Goal: Task Accomplishment & Management: Complete application form

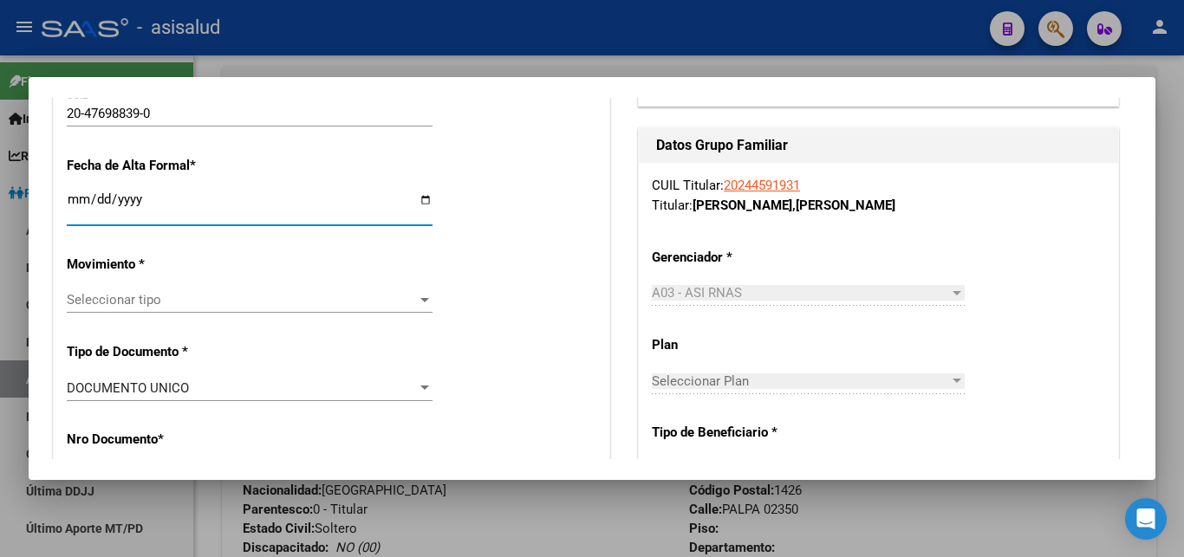
scroll to position [468, 0]
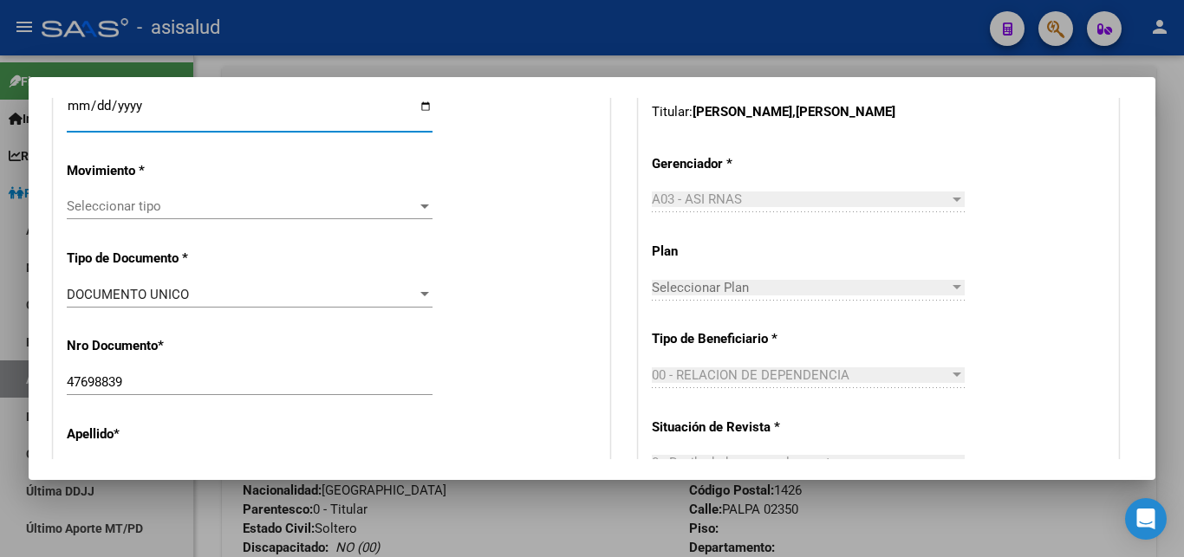
click at [421, 199] on div at bounding box center [425, 206] width 16 height 14
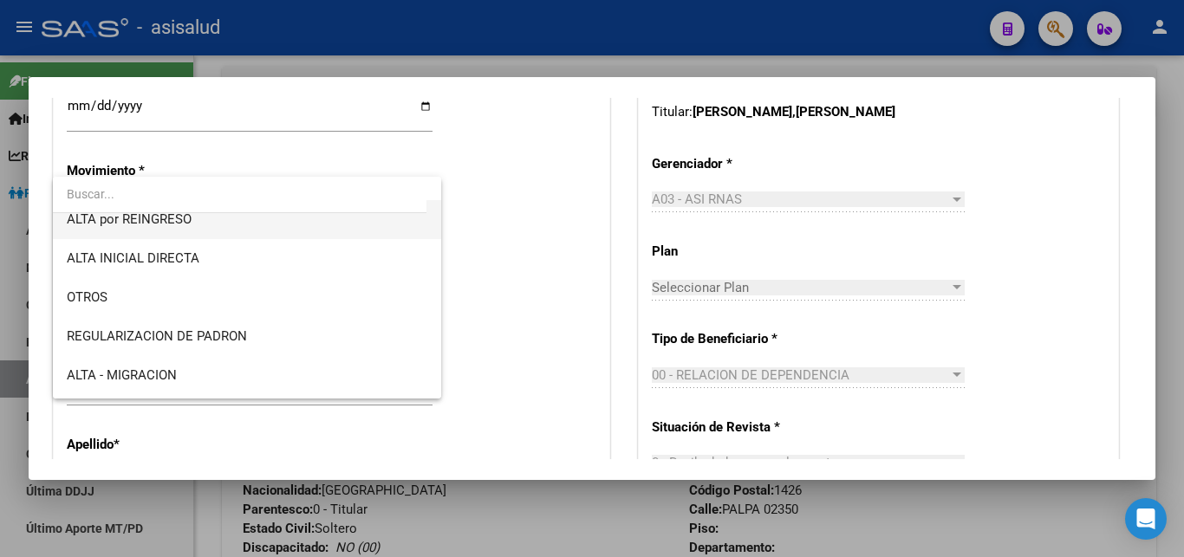
scroll to position [187, 0]
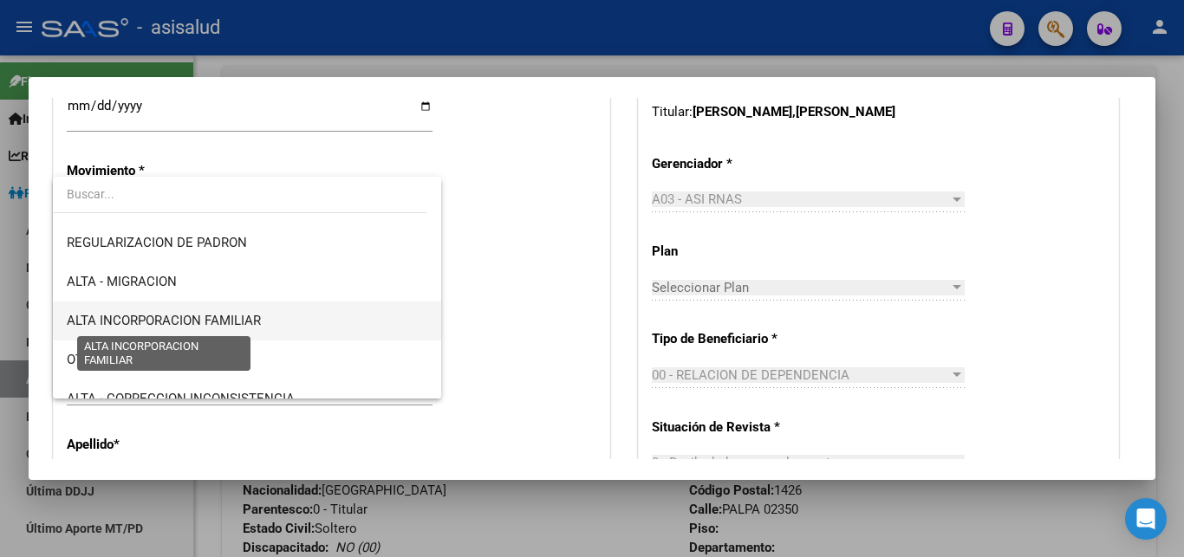
click at [243, 321] on span "ALTA INCORPORACION FAMILIAR" at bounding box center [164, 321] width 194 height 16
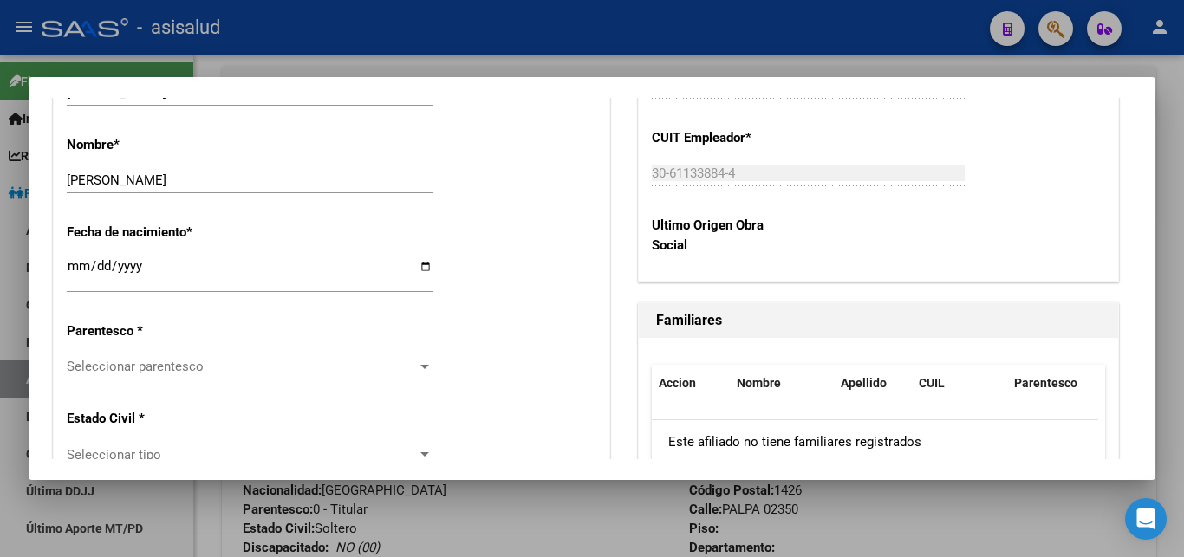
scroll to position [936, 0]
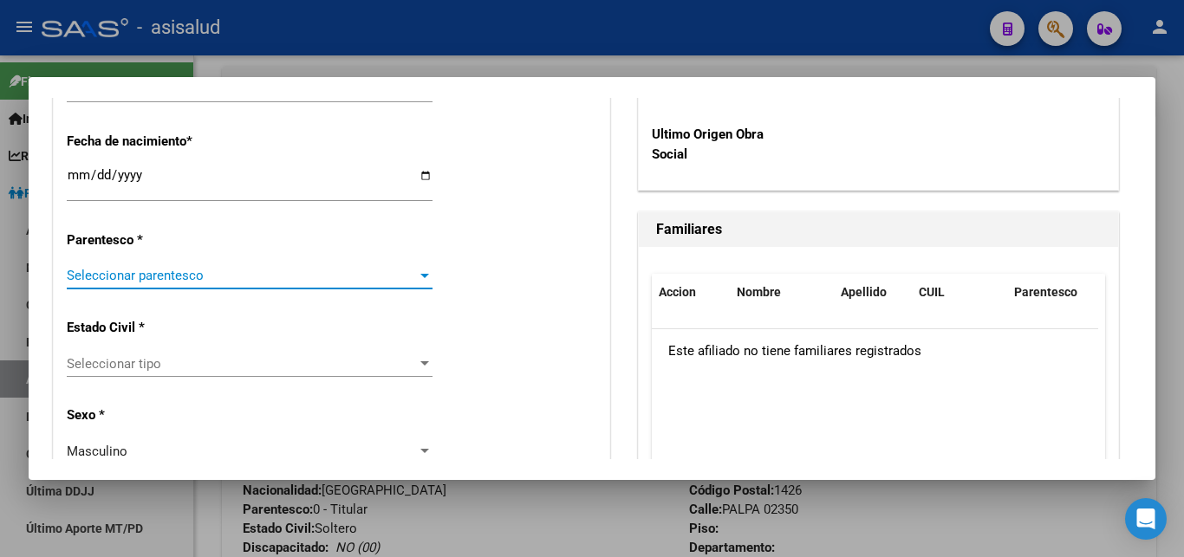
click at [418, 269] on div at bounding box center [425, 276] width 16 height 14
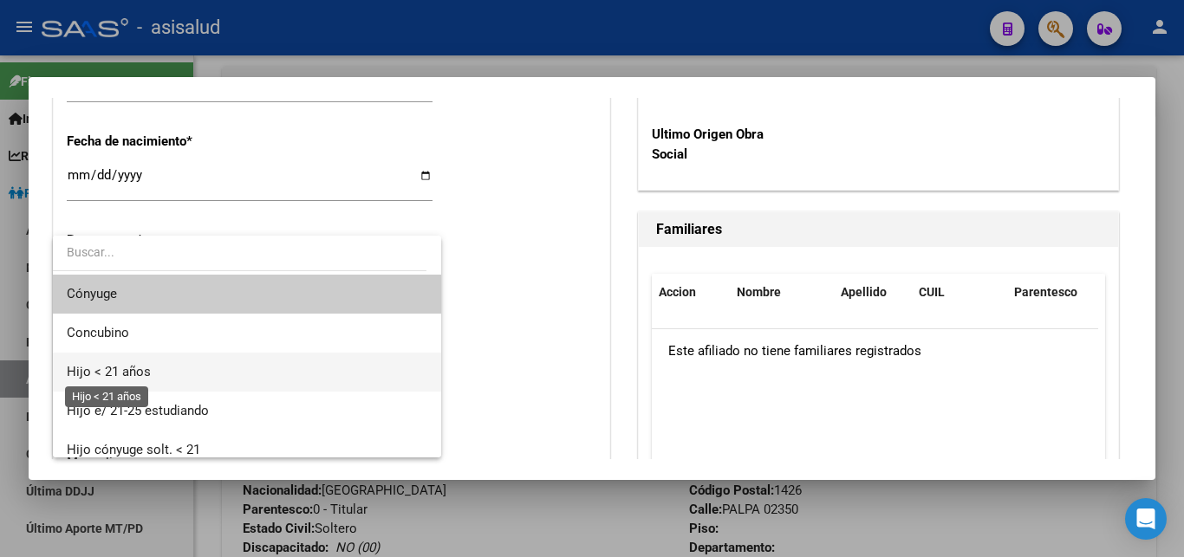
click at [116, 366] on span "Hijo < 21 años" at bounding box center [109, 372] width 84 height 16
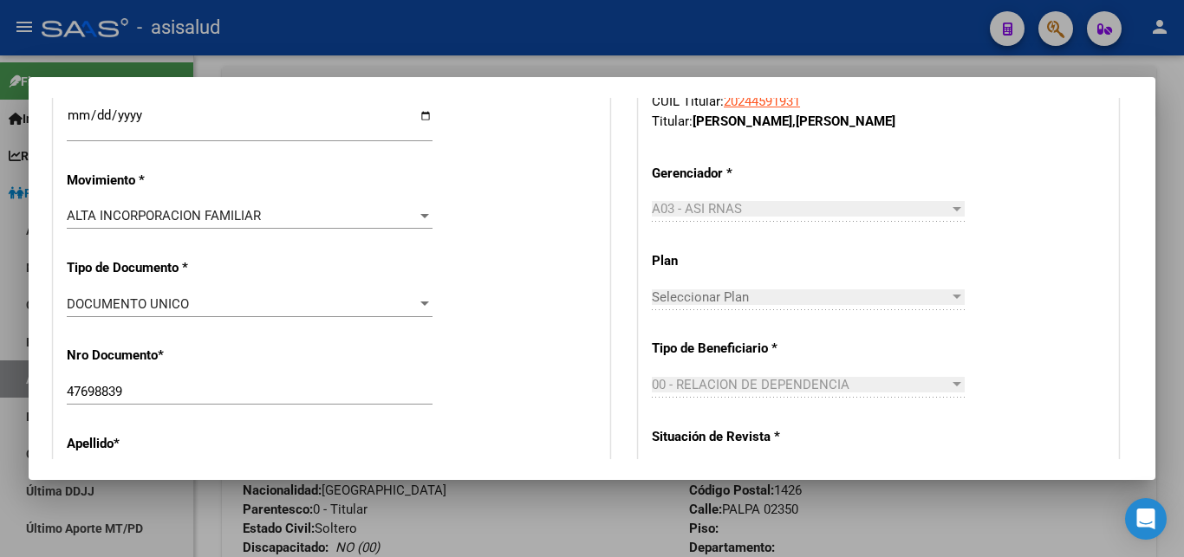
scroll to position [0, 0]
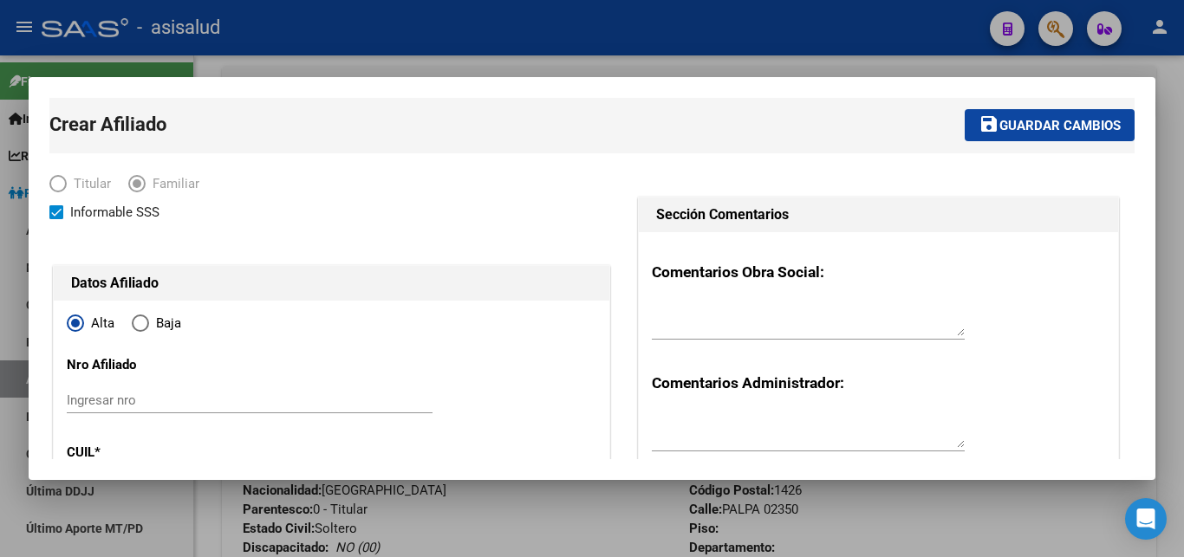
click at [1025, 123] on span "Guardar cambios" at bounding box center [1060, 126] width 121 height 16
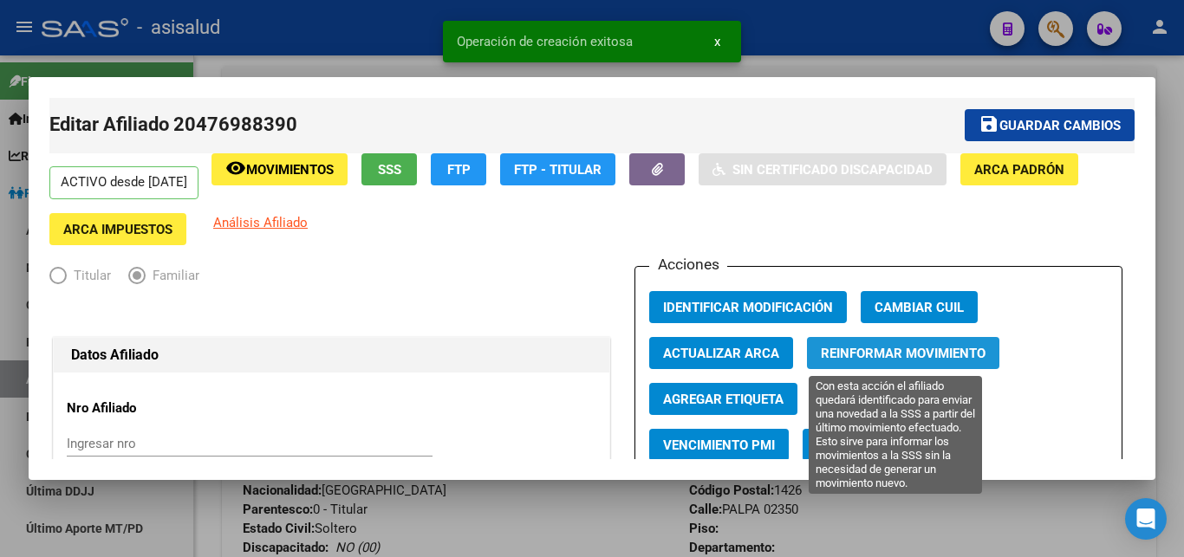
click at [882, 350] on span "Reinformar Movimiento" at bounding box center [903, 354] width 165 height 16
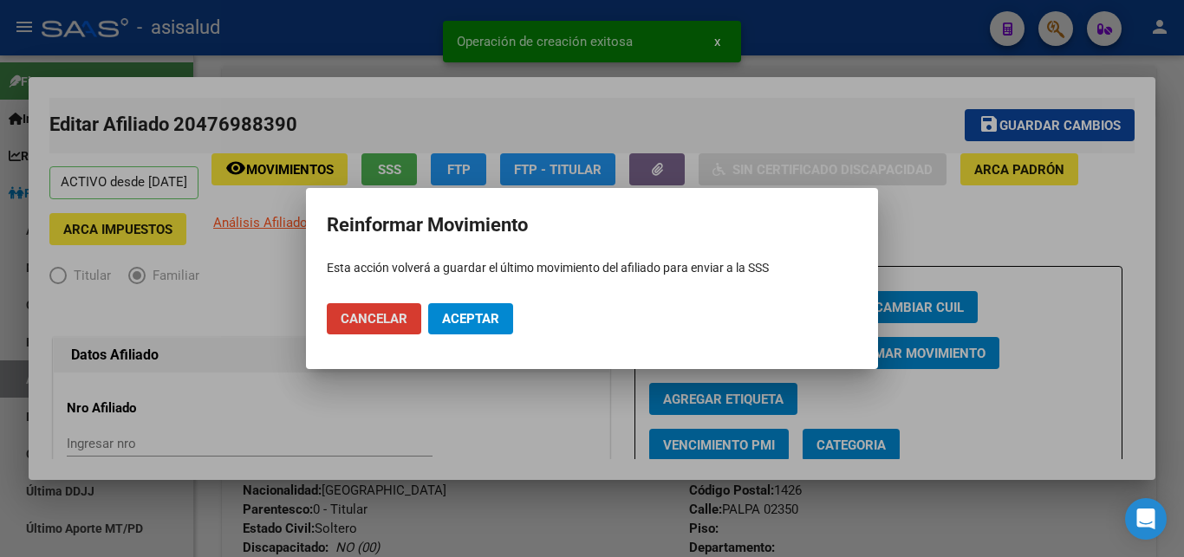
click at [470, 313] on span "Aceptar" at bounding box center [470, 319] width 57 height 16
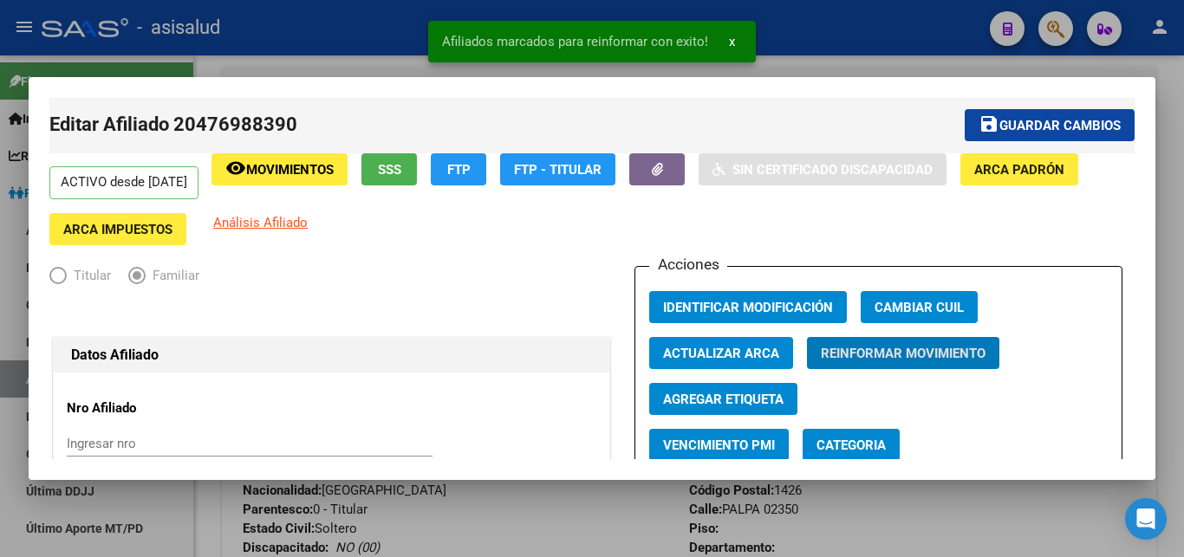
click at [1035, 121] on span "Guardar cambios" at bounding box center [1060, 126] width 121 height 16
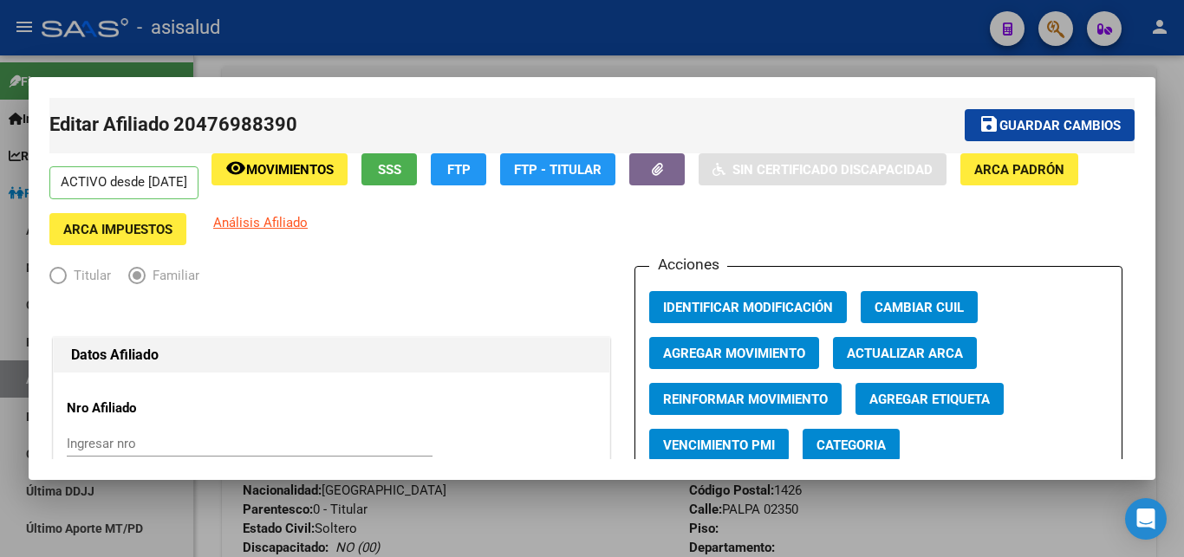
click at [1164, 255] on div at bounding box center [592, 278] width 1184 height 557
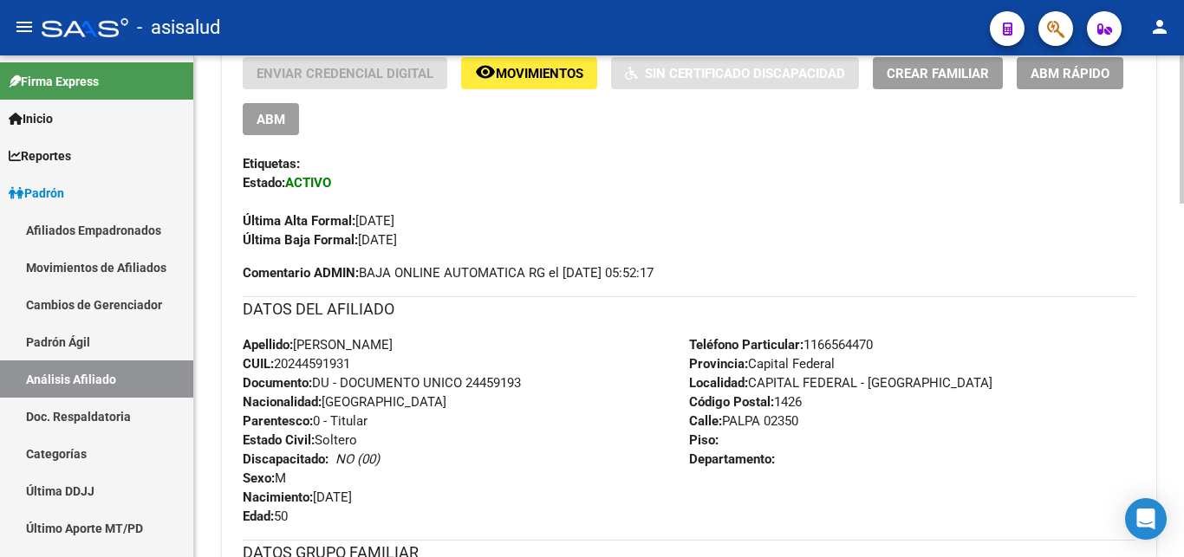
scroll to position [531, 0]
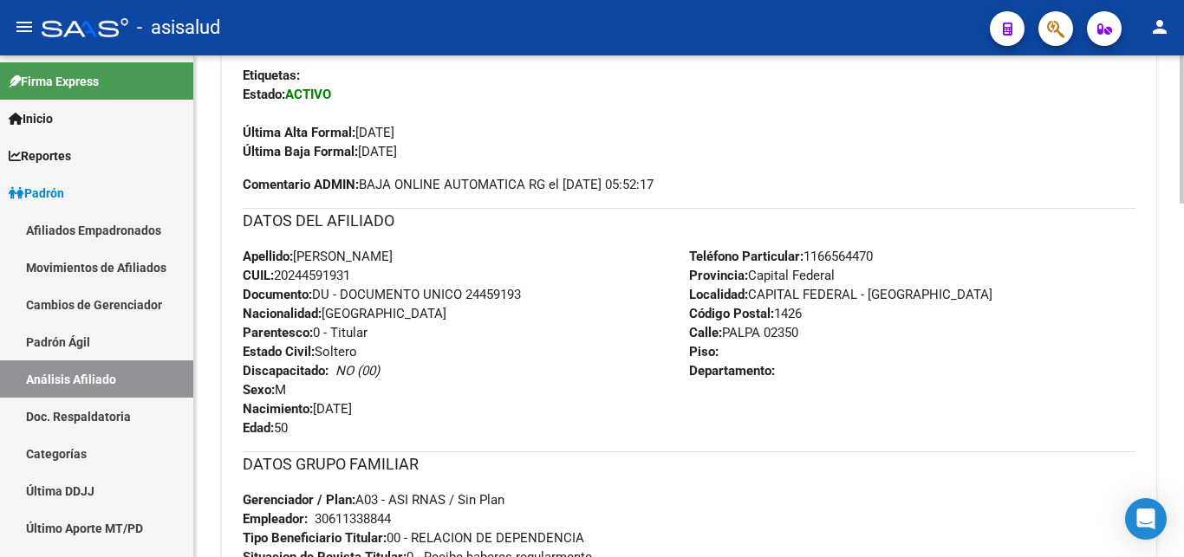
drag, startPoint x: 468, startPoint y: 296, endPoint x: 531, endPoint y: 296, distance: 63.3
click at [531, 296] on div "Apellido: DIEGO EZEQUIEL DOMINGUEZ CUIL: 20244591931 Documento: DU - DOCUMENTO …" at bounding box center [466, 342] width 447 height 191
copy span "24459193"
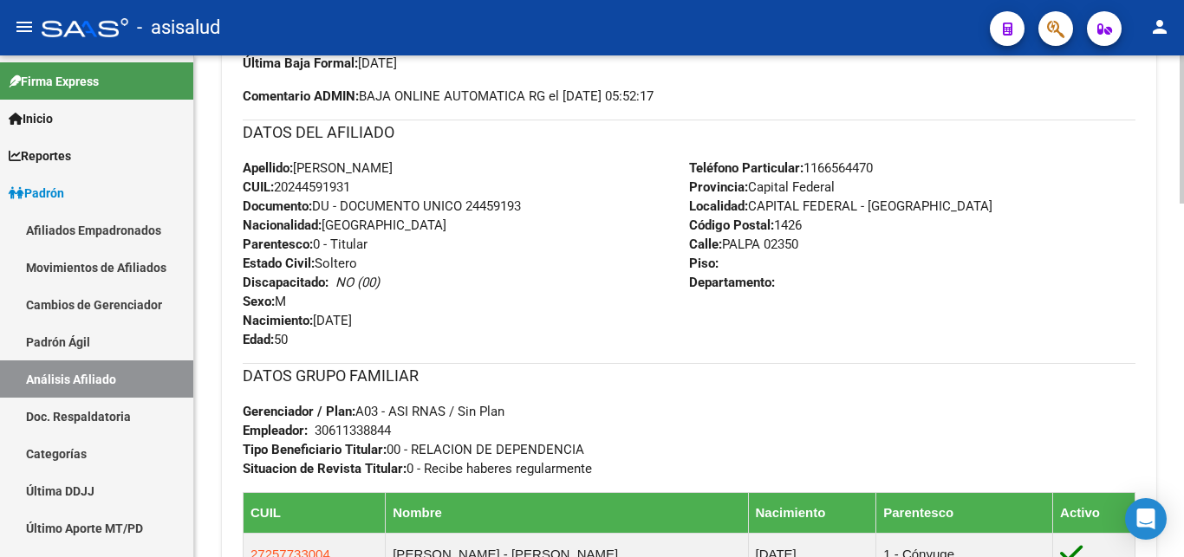
scroll to position [265, 0]
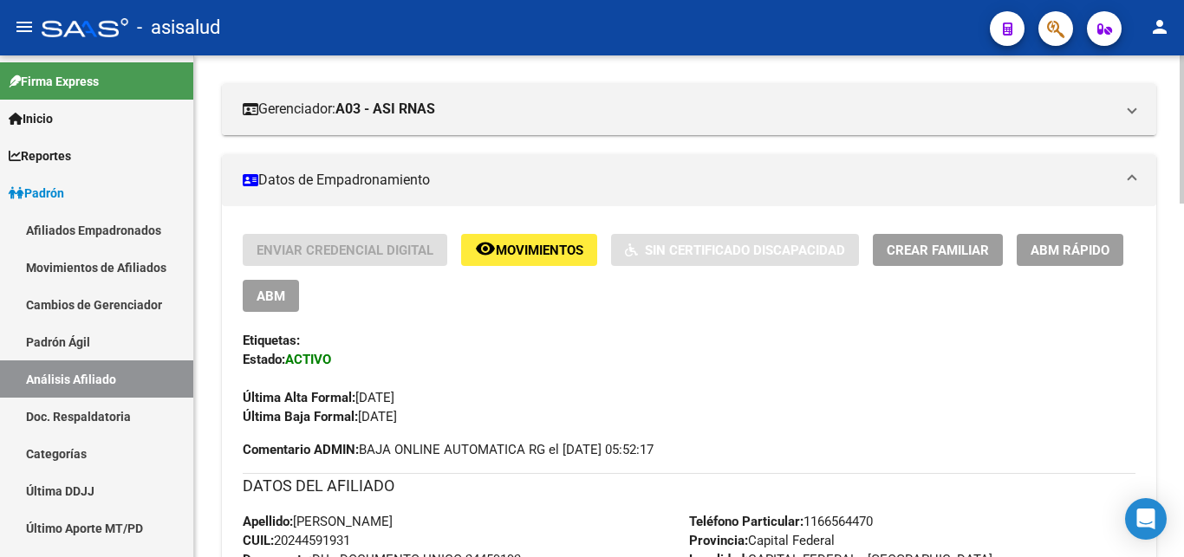
click at [929, 251] on span "Crear Familiar" at bounding box center [938, 251] width 102 height 16
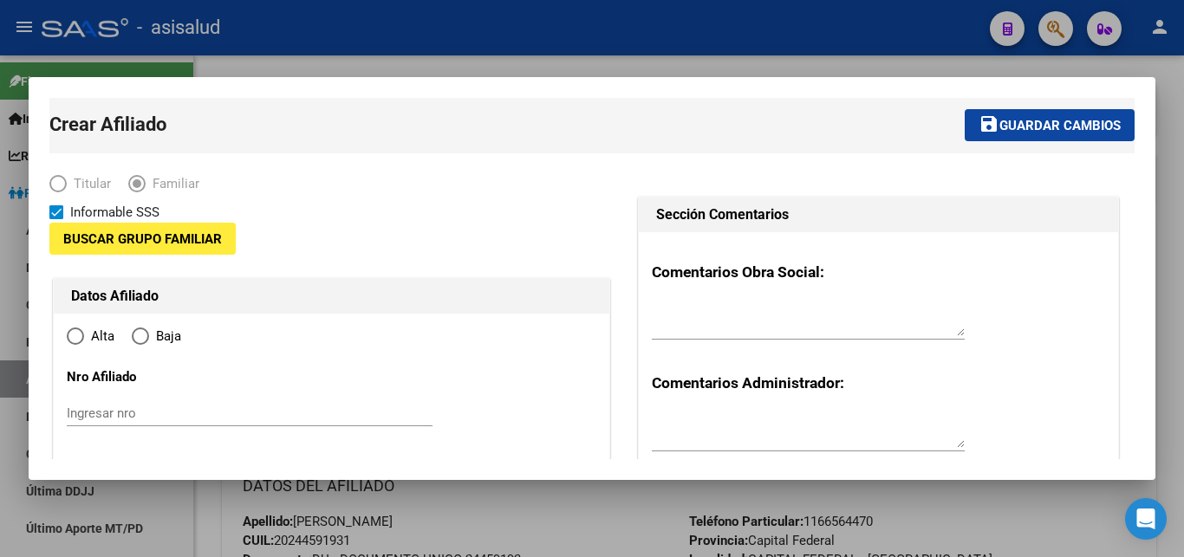
type input "30-61133884-4"
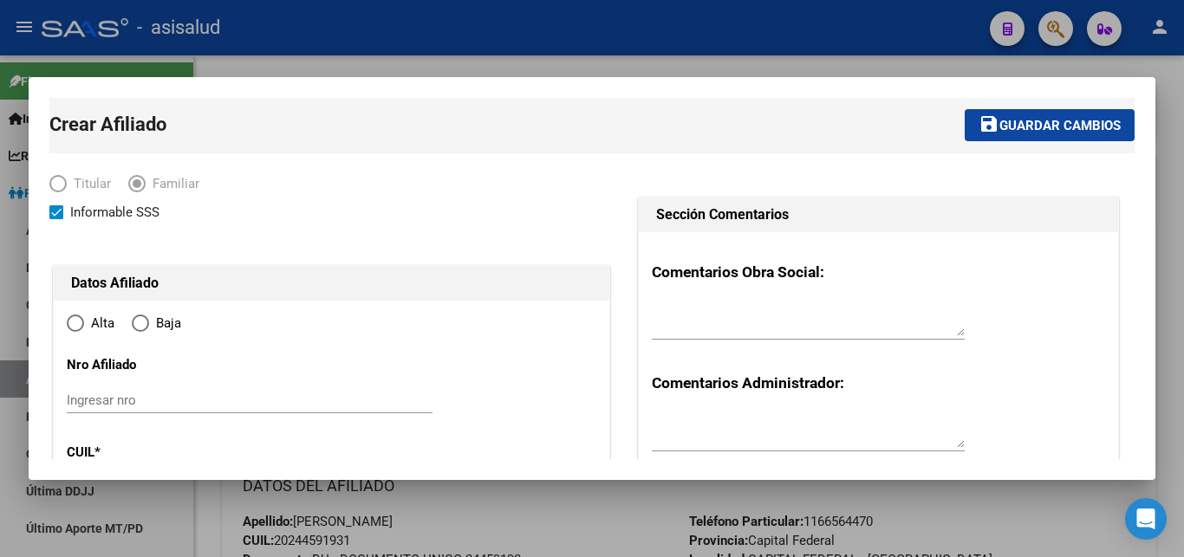
type input "CAPITAL FEDERAL - [GEOGRAPHIC_DATA]"
type input "1426"
type input "PALPA"
type input "02350"
radio input "true"
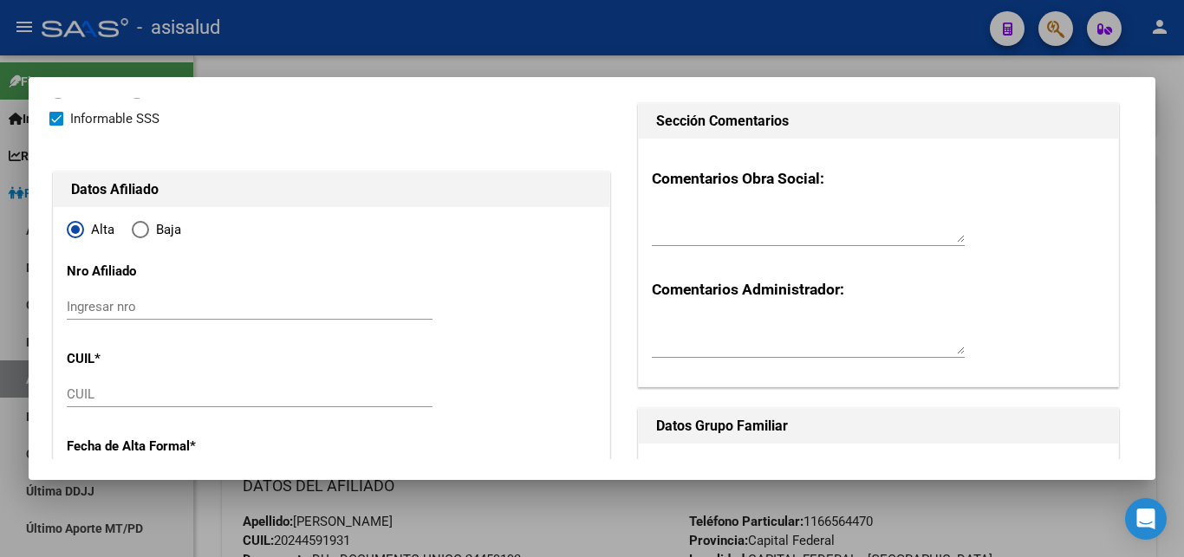
type input "30-61133884-4"
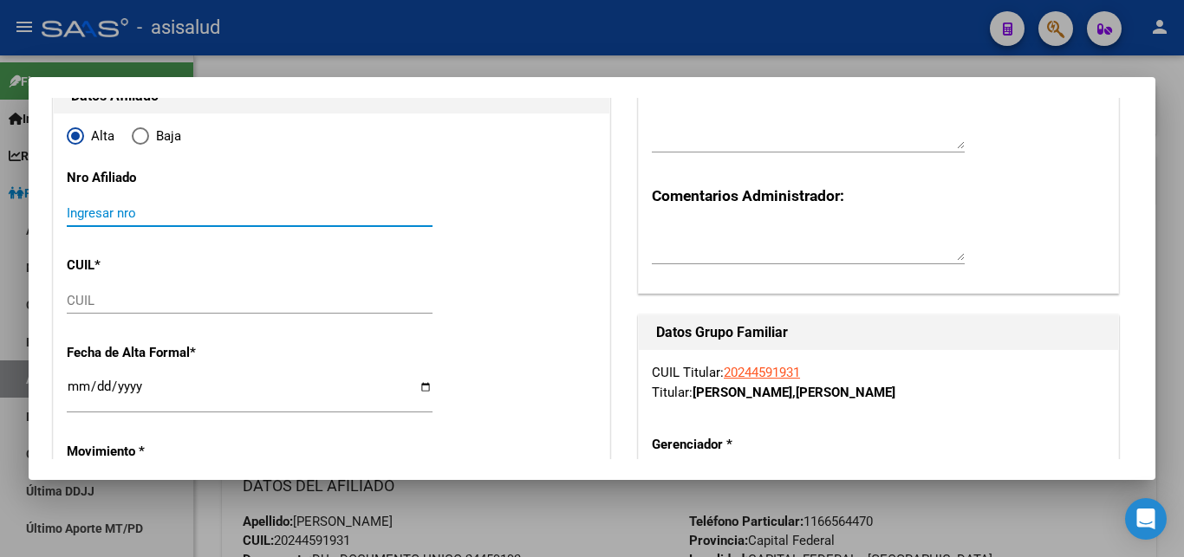
click at [81, 211] on input "Ingresar nro" at bounding box center [250, 213] width 366 height 16
click at [82, 290] on div "CUIL" at bounding box center [250, 301] width 366 height 26
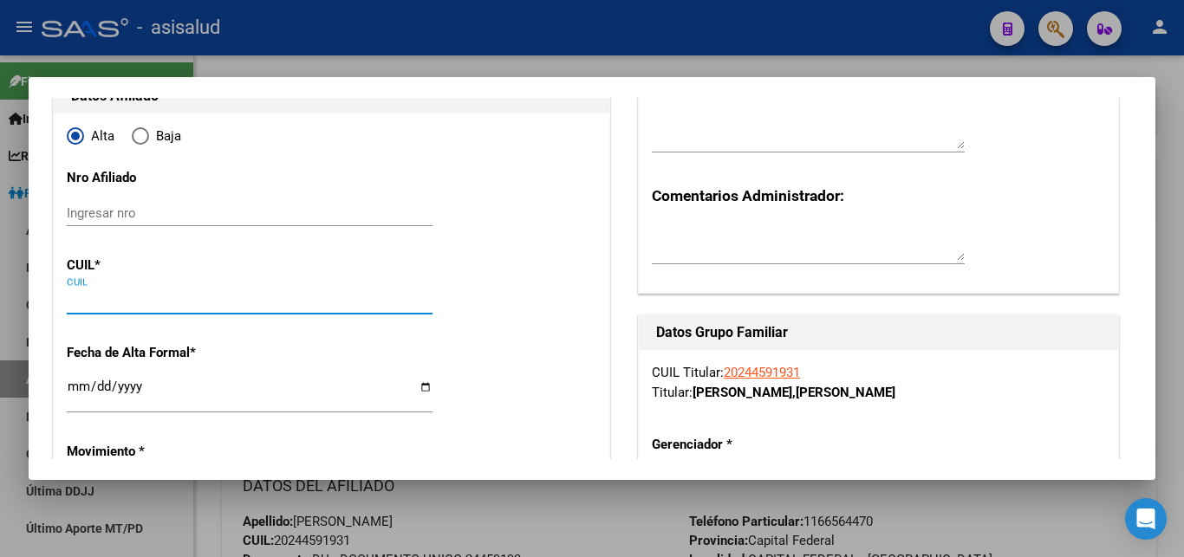
click at [81, 298] on input "CUIL" at bounding box center [250, 301] width 366 height 16
paste input "27-51429349-5"
type input "27-51429349-5"
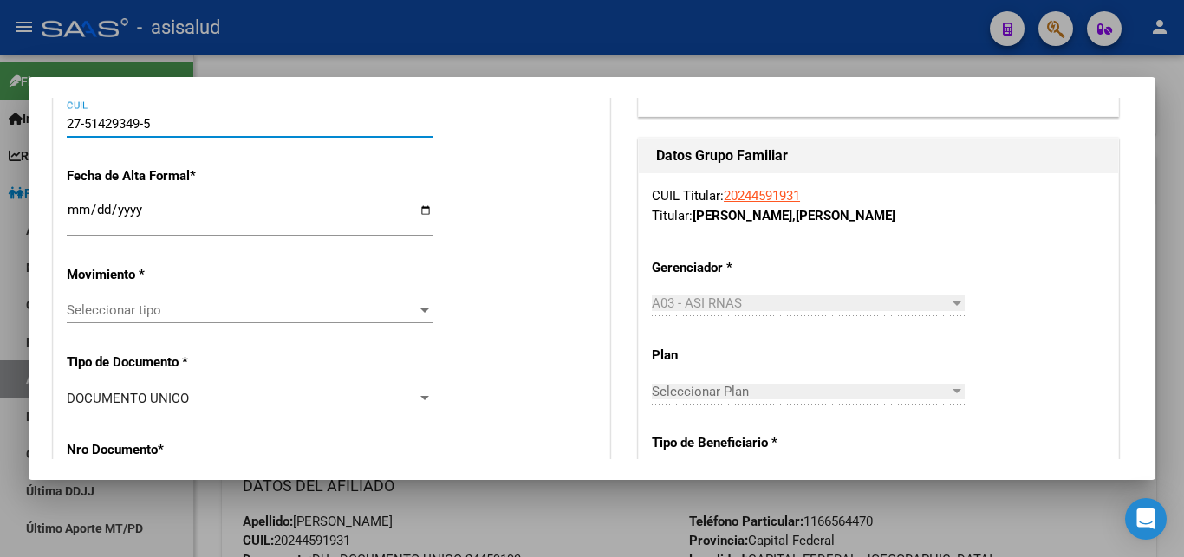
scroll to position [375, 0]
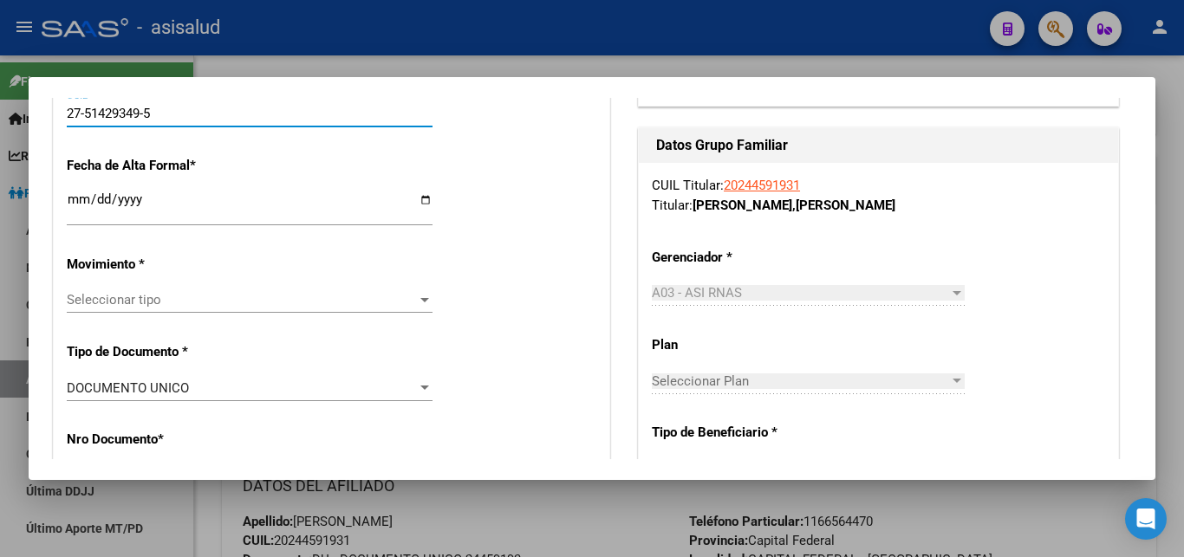
type input "51429349"
type input "[PERSON_NAME]"
type input "MARIA FELICITAS"
type input "2011-09-29"
type input "MERLO"
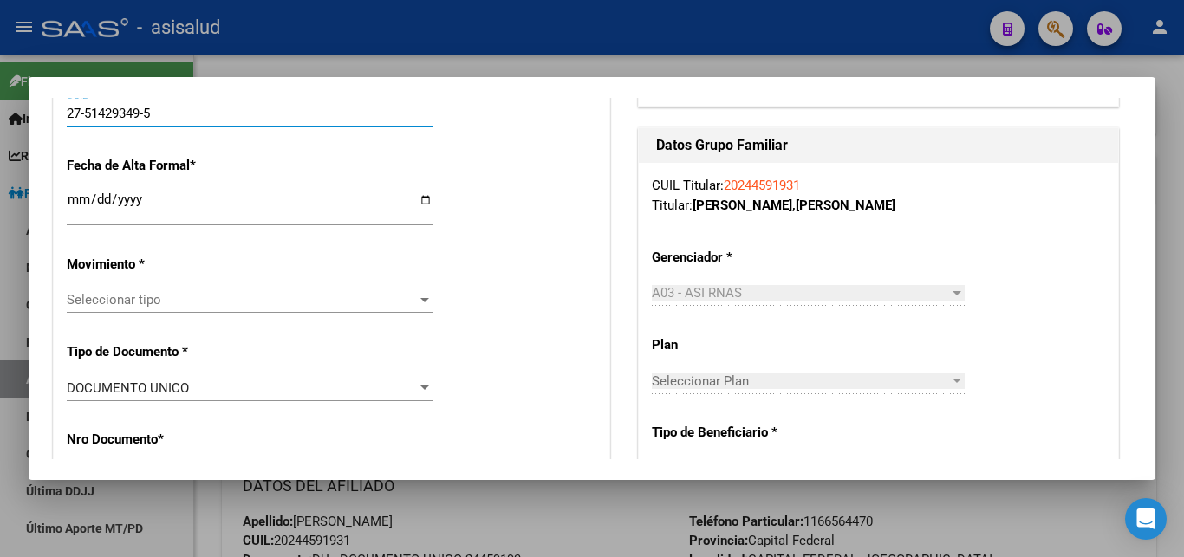
type input "1722"
type input "BELEN"
type input "1186"
type input "27-51429349-5"
click at [74, 200] on input "Ingresar fecha" at bounding box center [250, 206] width 366 height 28
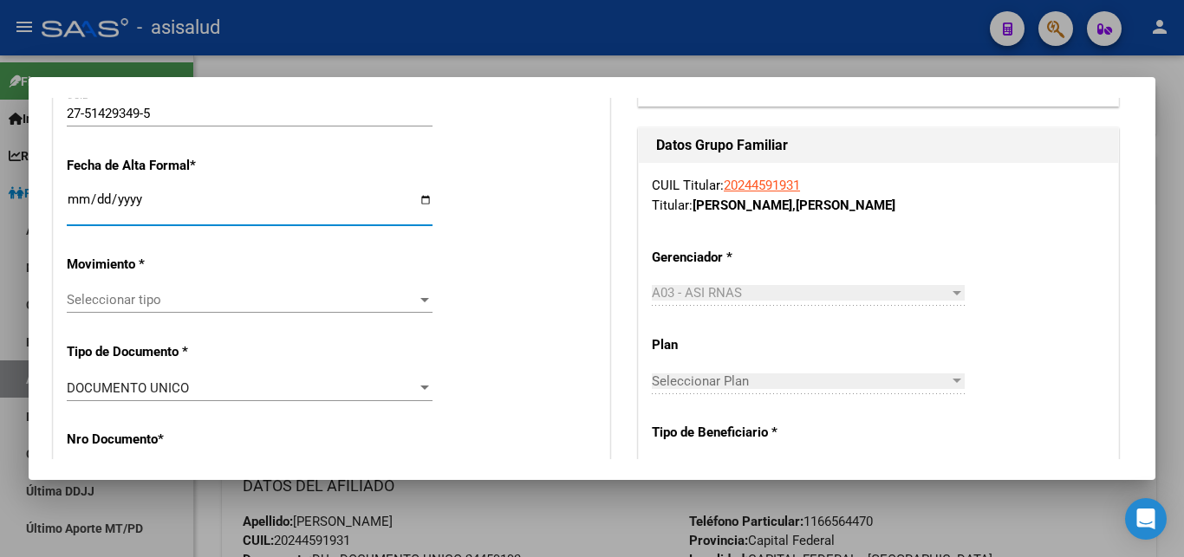
type input "[DATE]"
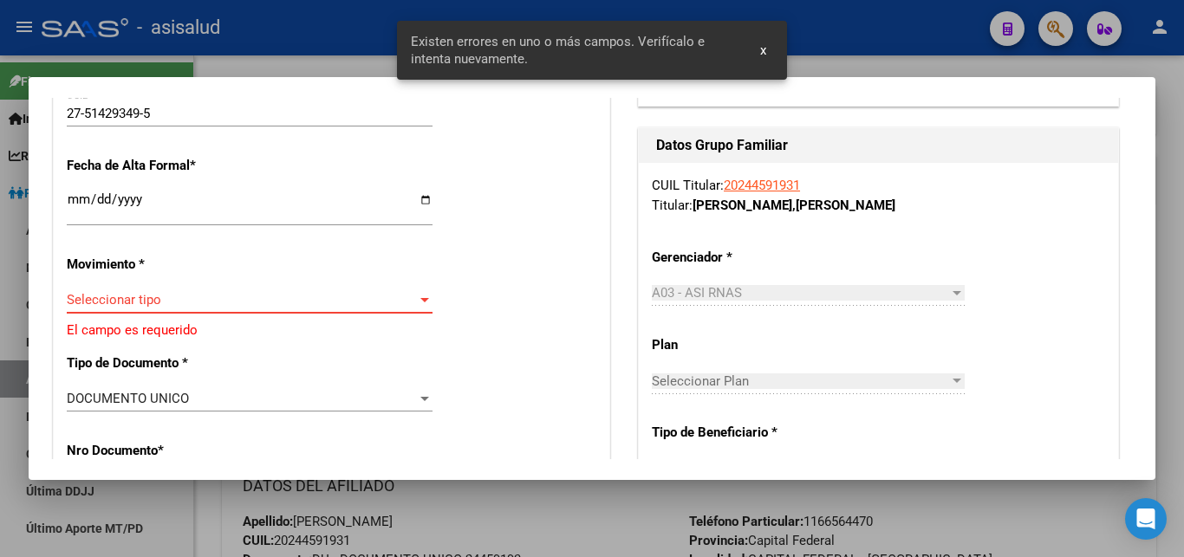
click at [420, 298] on div at bounding box center [424, 300] width 9 height 4
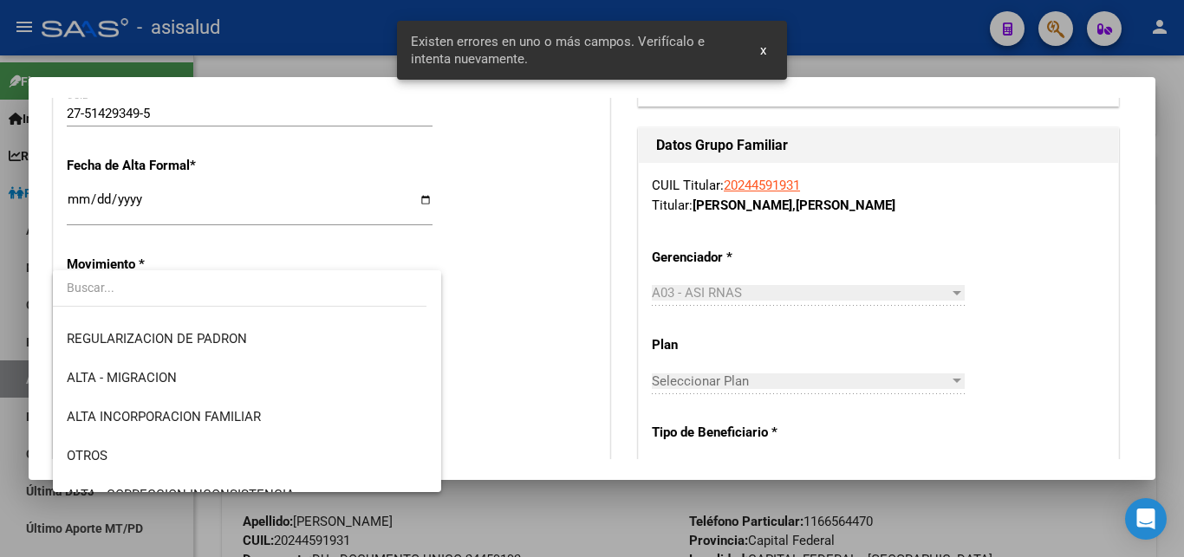
scroll to position [187, 0]
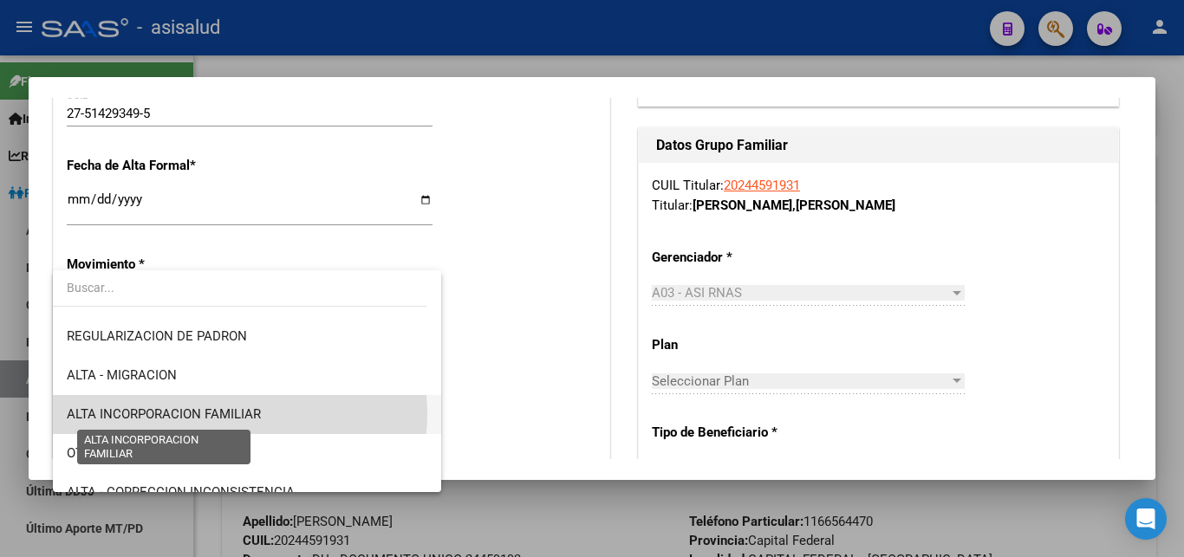
click at [233, 414] on span "ALTA INCORPORACION FAMILIAR" at bounding box center [164, 415] width 194 height 16
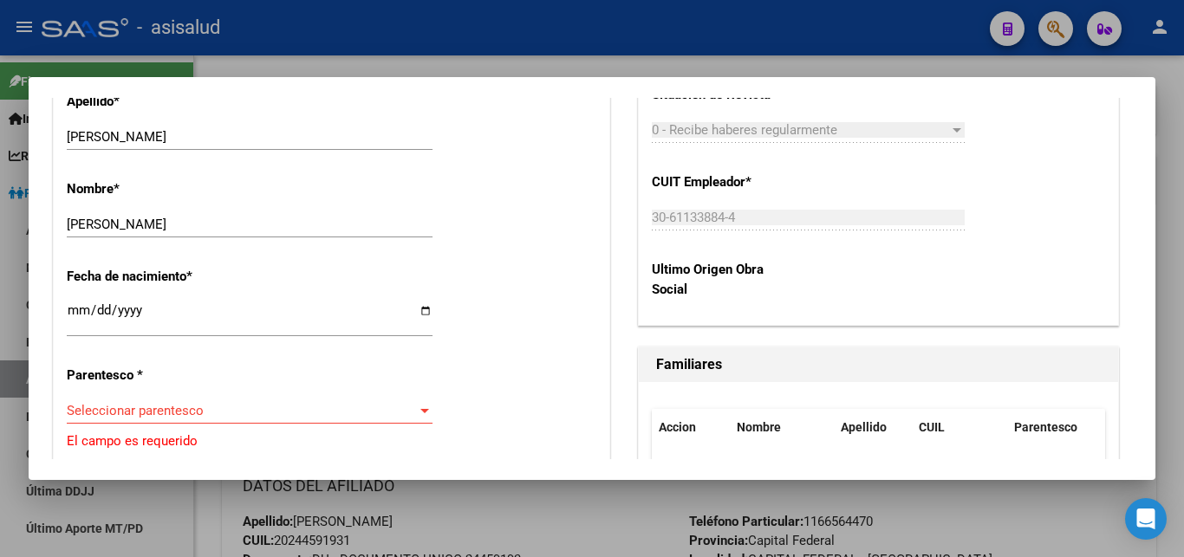
scroll to position [843, 0]
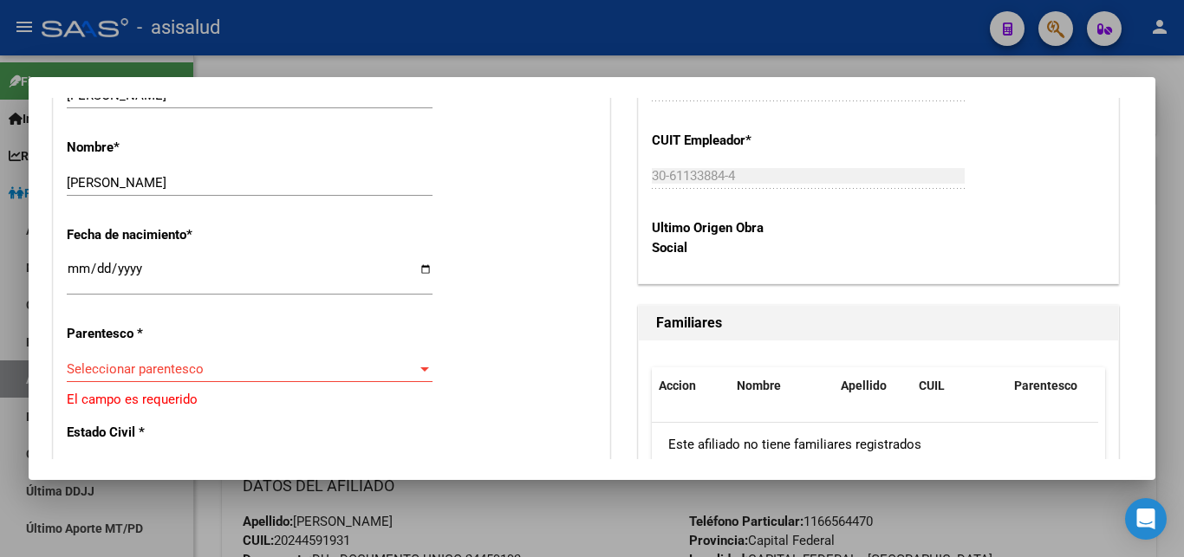
click at [420, 368] on div at bounding box center [424, 370] width 9 height 4
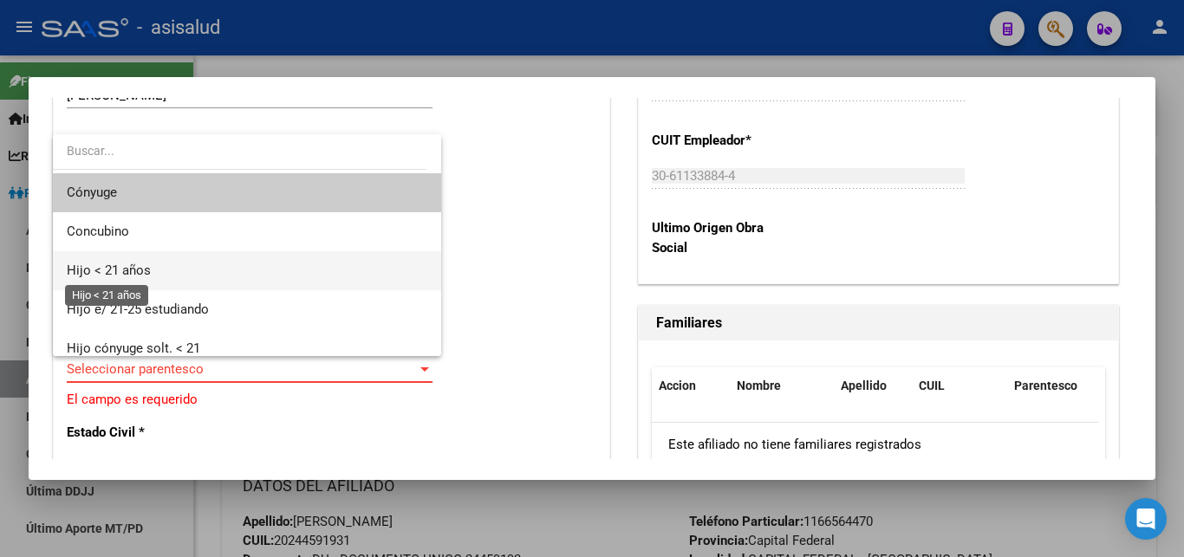
click at [98, 271] on span "Hijo < 21 años" at bounding box center [109, 271] width 84 height 16
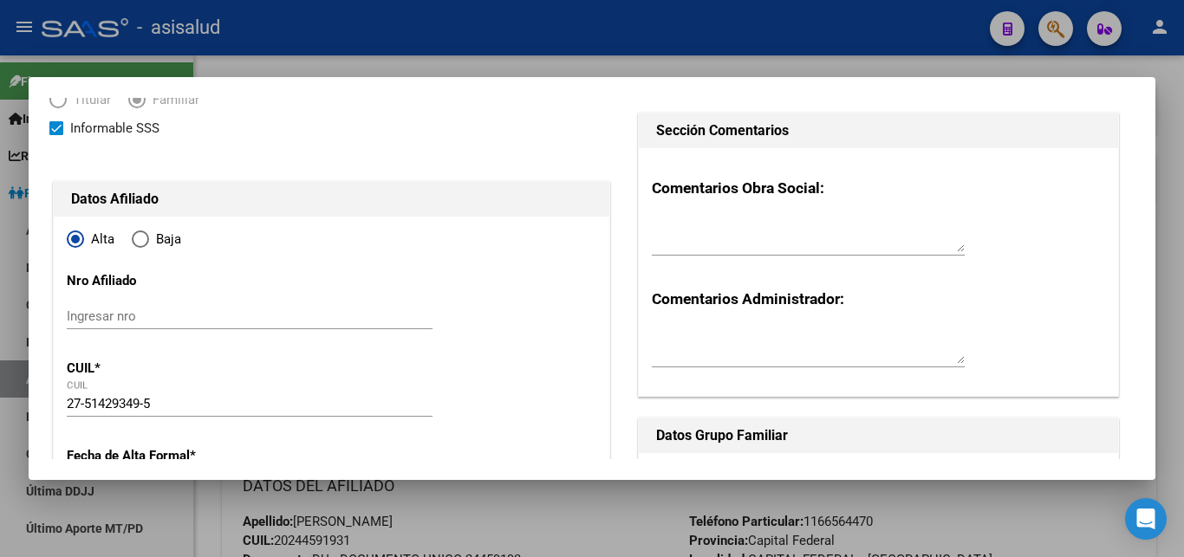
scroll to position [0, 0]
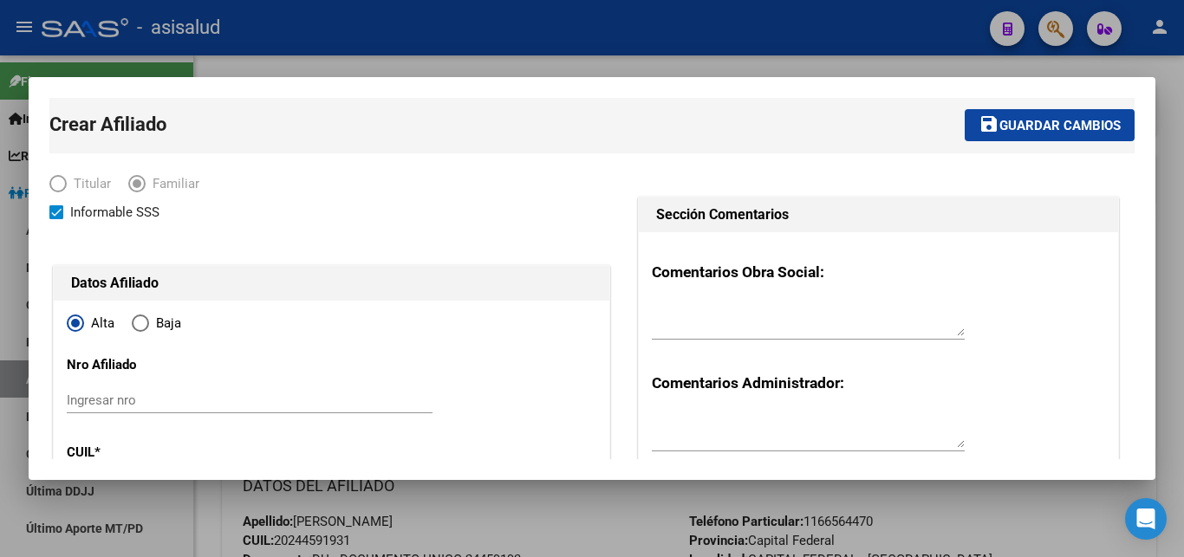
click at [1049, 121] on span "Guardar cambios" at bounding box center [1060, 126] width 121 height 16
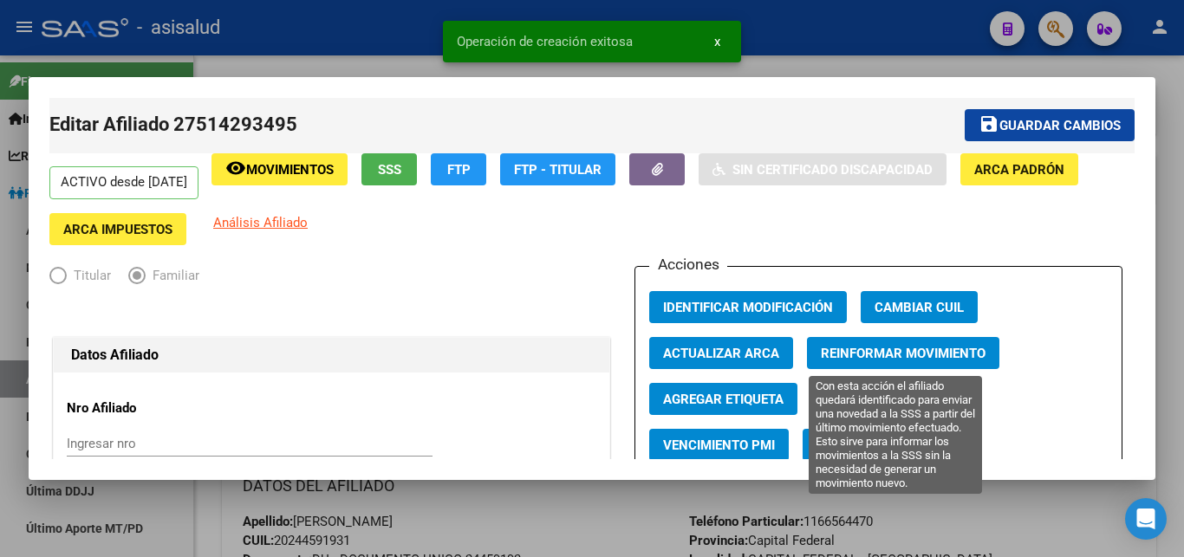
click at [867, 351] on span "Reinformar Movimiento" at bounding box center [903, 354] width 165 height 16
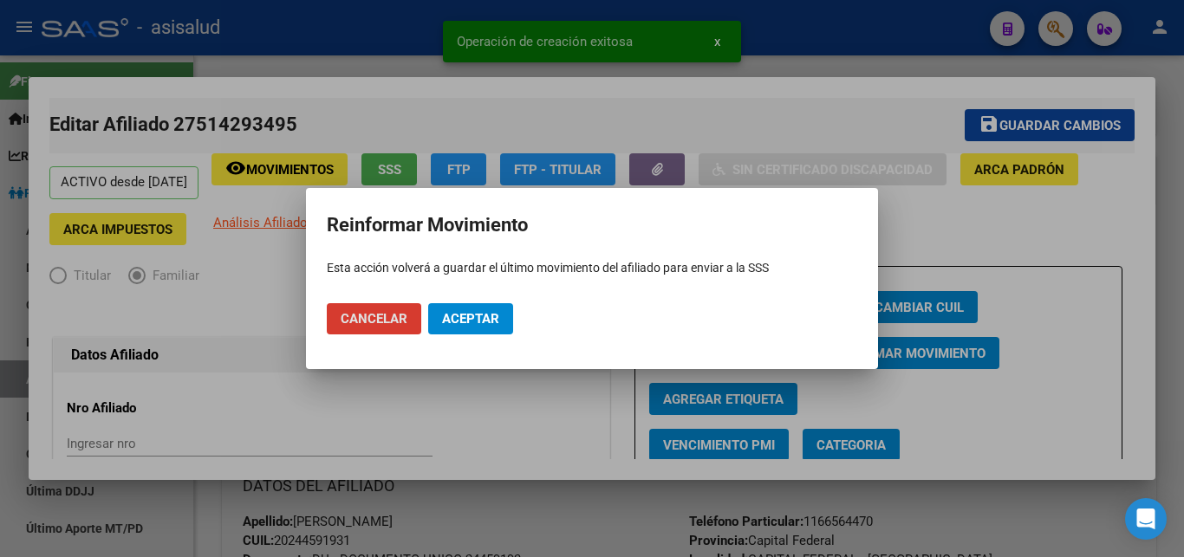
click at [453, 321] on span "Aceptar" at bounding box center [470, 319] width 57 height 16
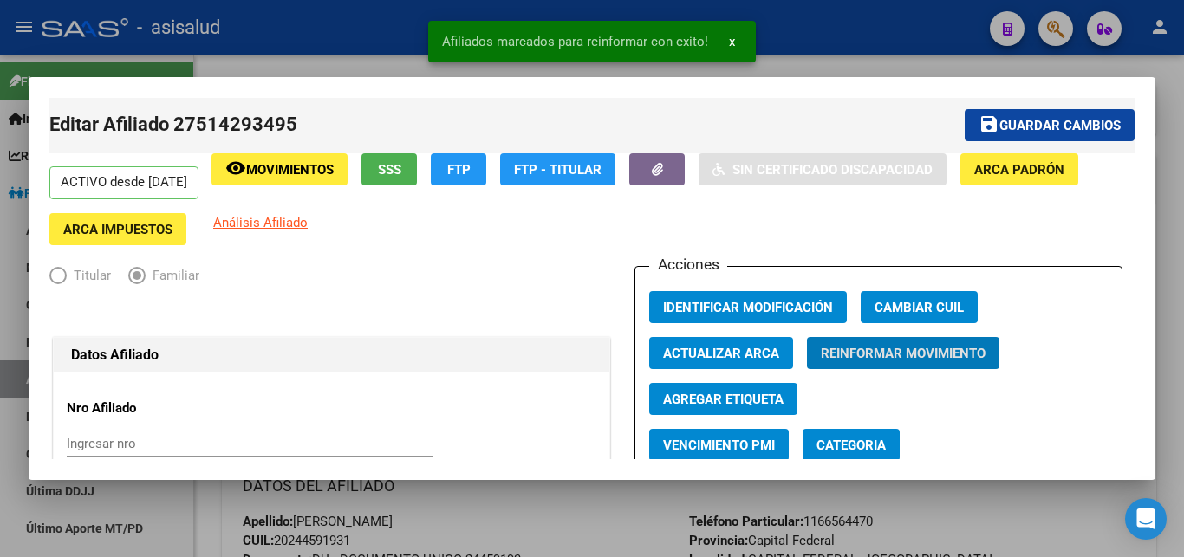
click at [730, 39] on span "x" at bounding box center [732, 42] width 6 height 16
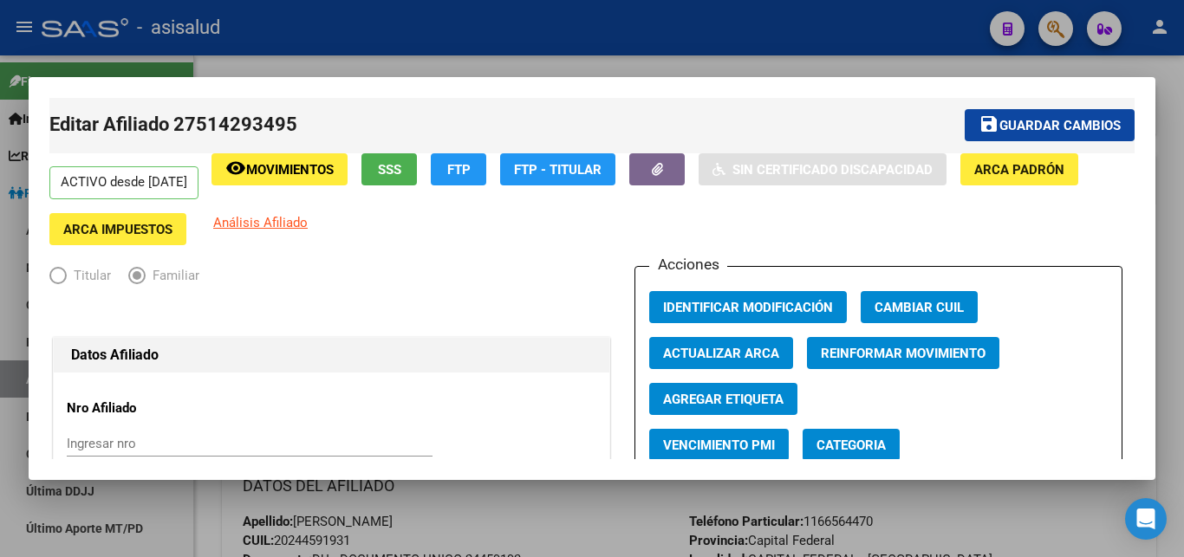
click at [1008, 127] on span "Guardar cambios" at bounding box center [1060, 126] width 121 height 16
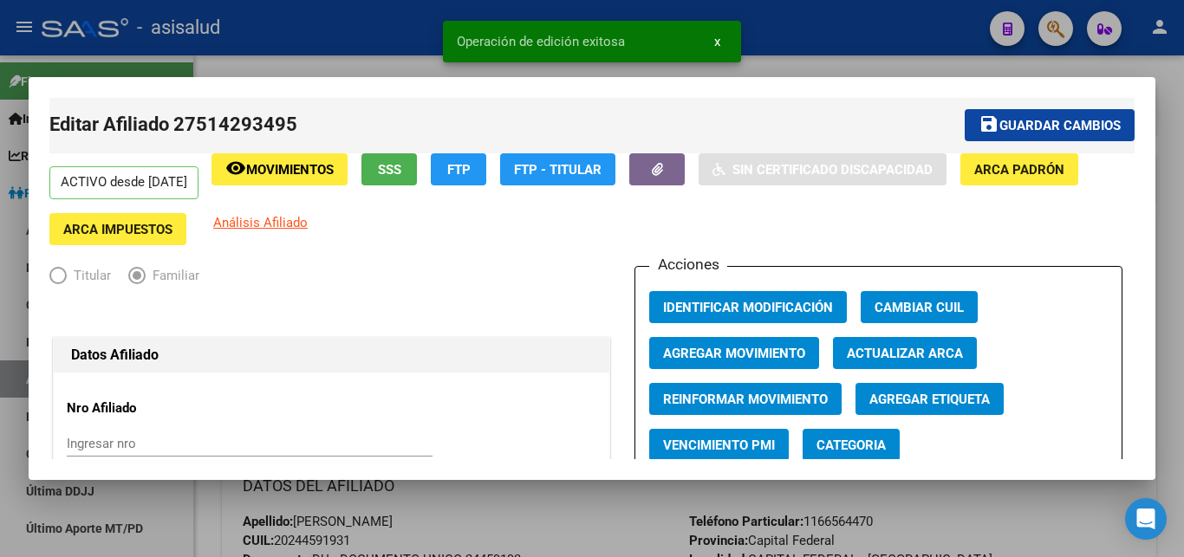
click at [717, 36] on span "x" at bounding box center [717, 42] width 6 height 16
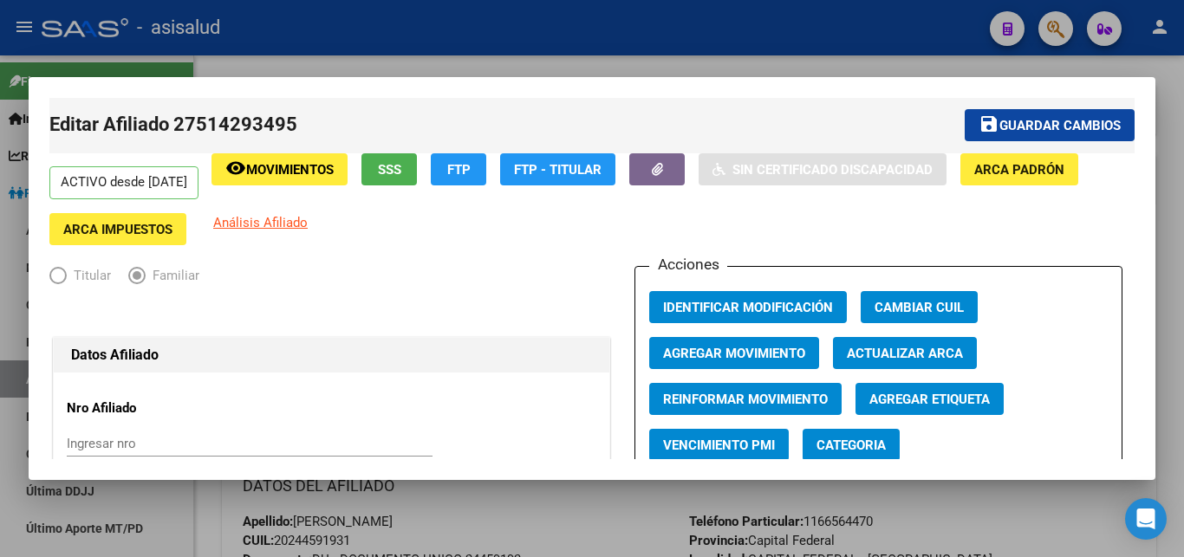
click at [1183, 245] on div at bounding box center [592, 278] width 1184 height 557
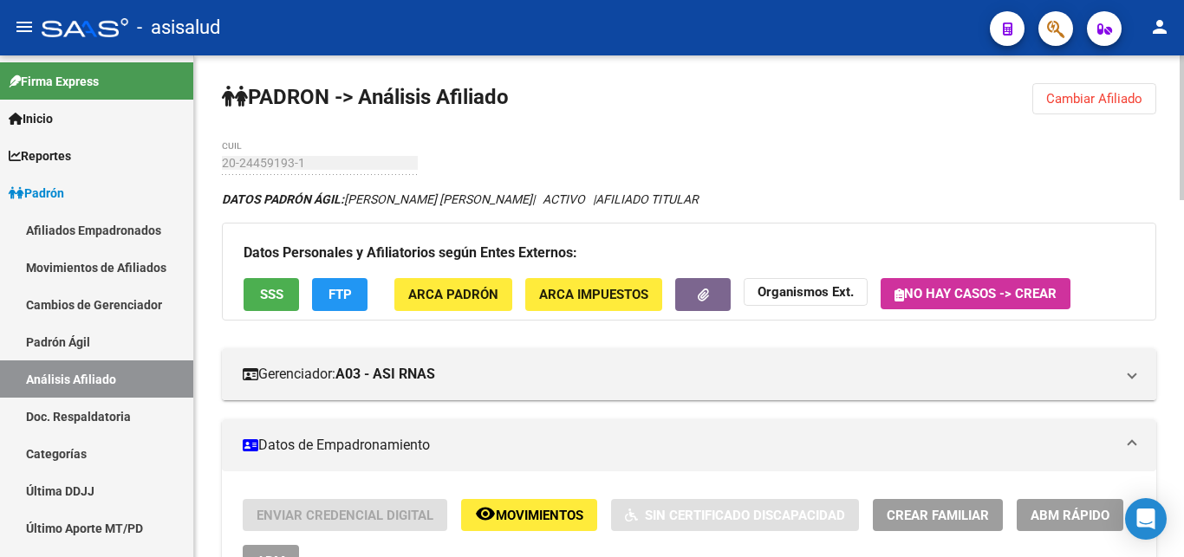
click at [1085, 95] on span "Cambiar Afiliado" at bounding box center [1094, 99] width 96 height 16
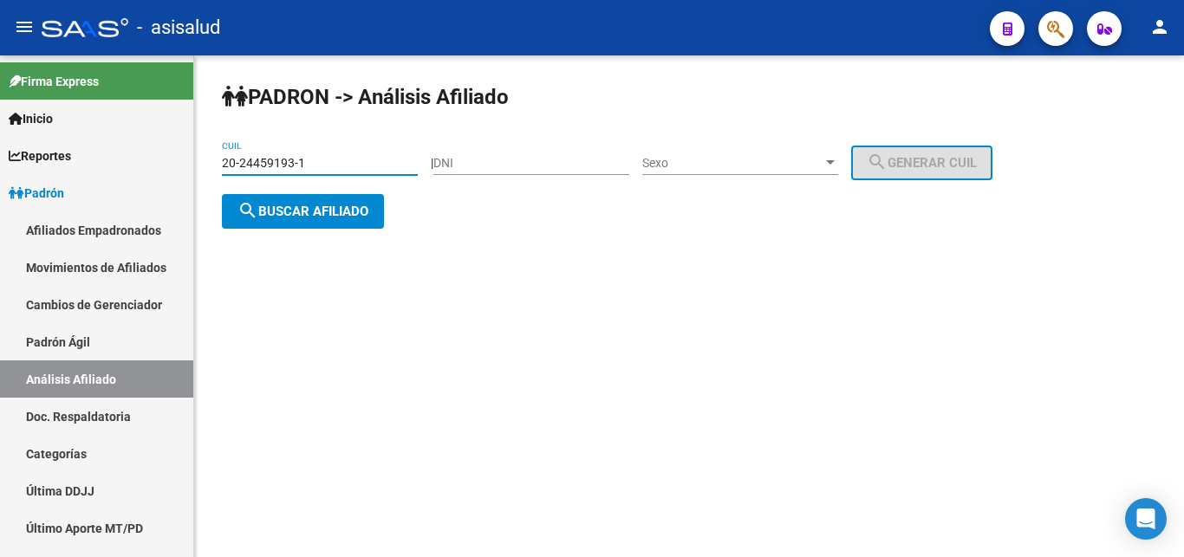
drag, startPoint x: 225, startPoint y: 159, endPoint x: 317, endPoint y: 159, distance: 92.8
click at [317, 159] on input "20-24459193-1" at bounding box center [320, 163] width 196 height 15
paste input "7-33786735-4"
type input "27-33786735-4"
click at [277, 206] on span "search Buscar afiliado" at bounding box center [303, 212] width 131 height 16
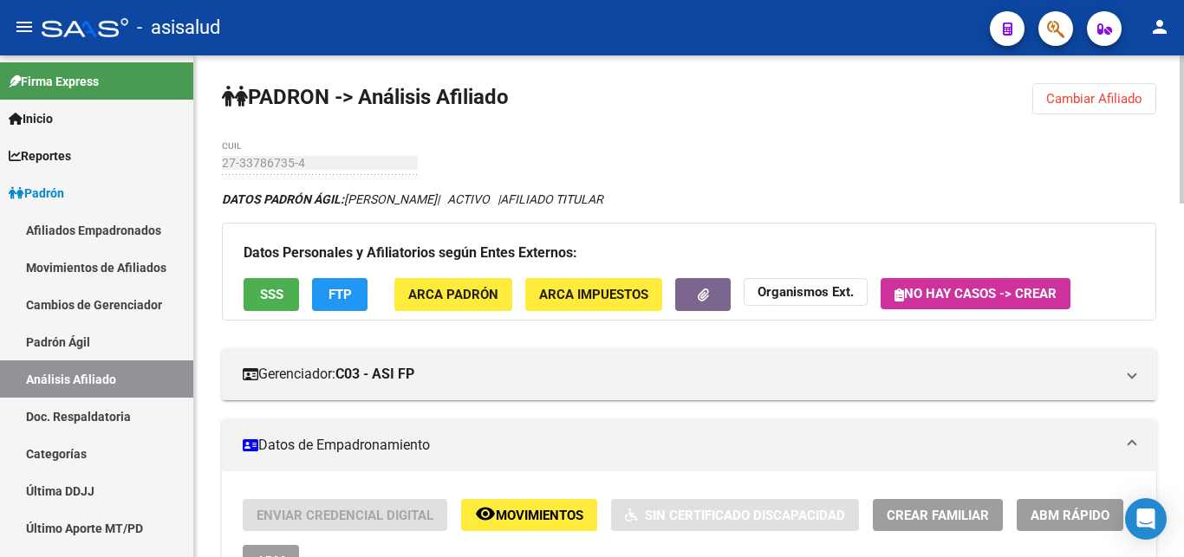
scroll to position [354, 0]
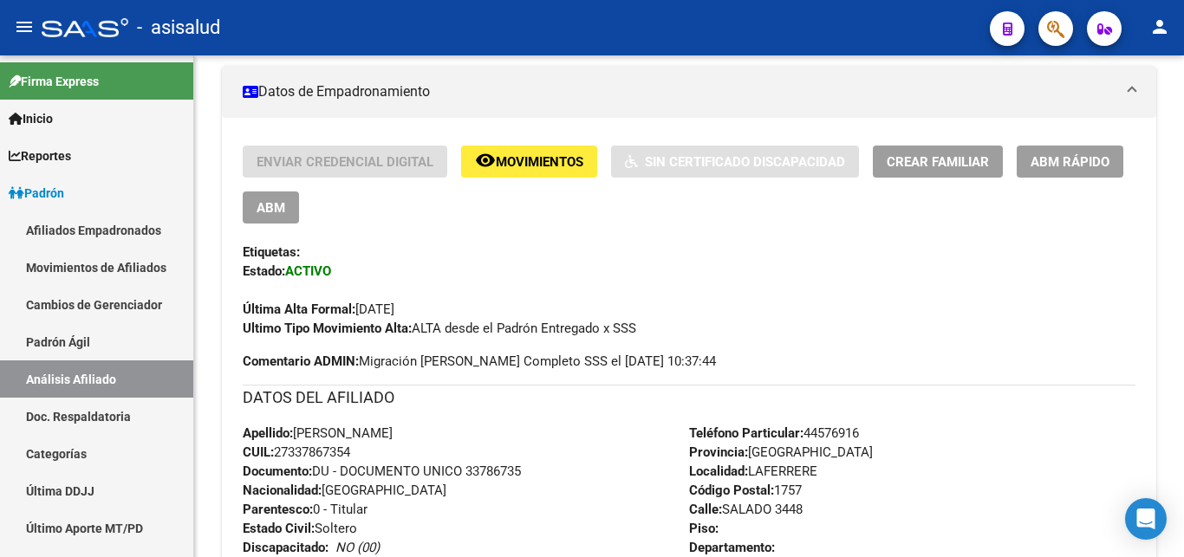
click at [935, 159] on span "Crear Familiar" at bounding box center [938, 162] width 102 height 16
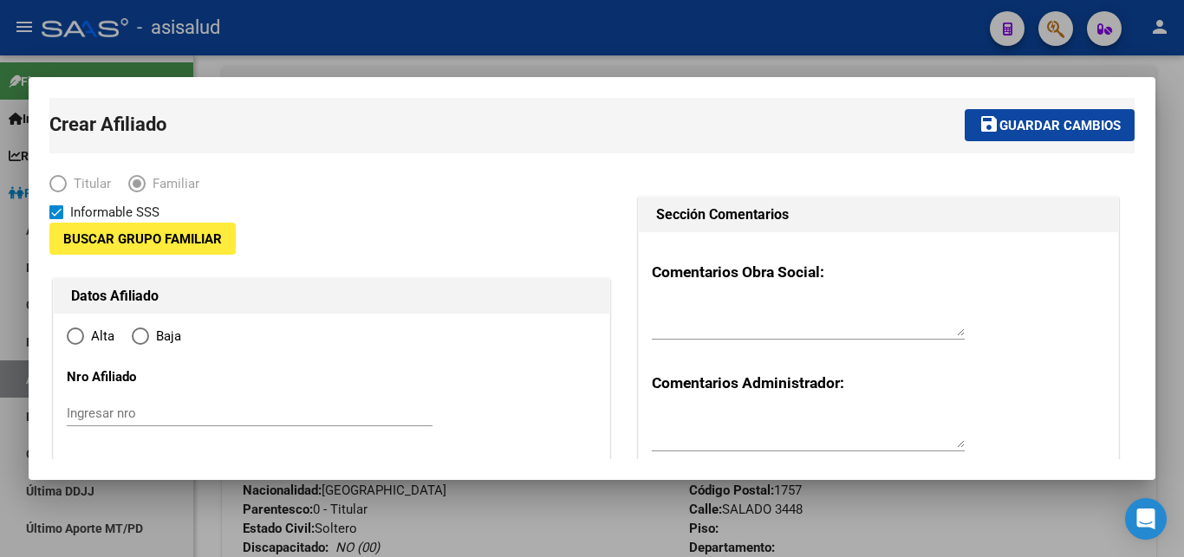
type input "30-64556699-4"
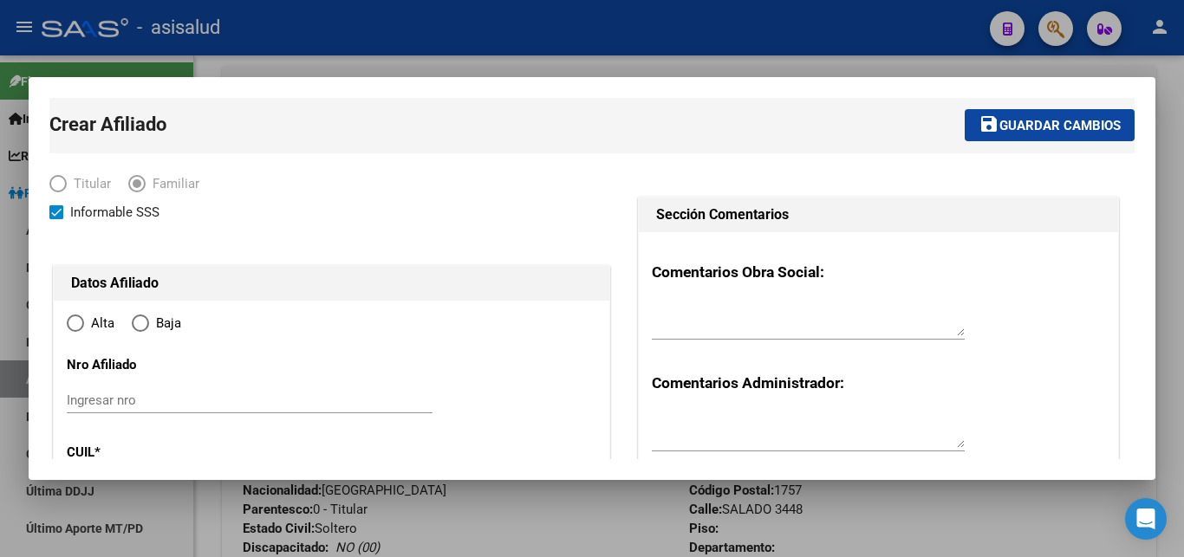
type input "LAFERRERE"
type input "1757"
type input "SALADO"
type input "3448"
radio input "true"
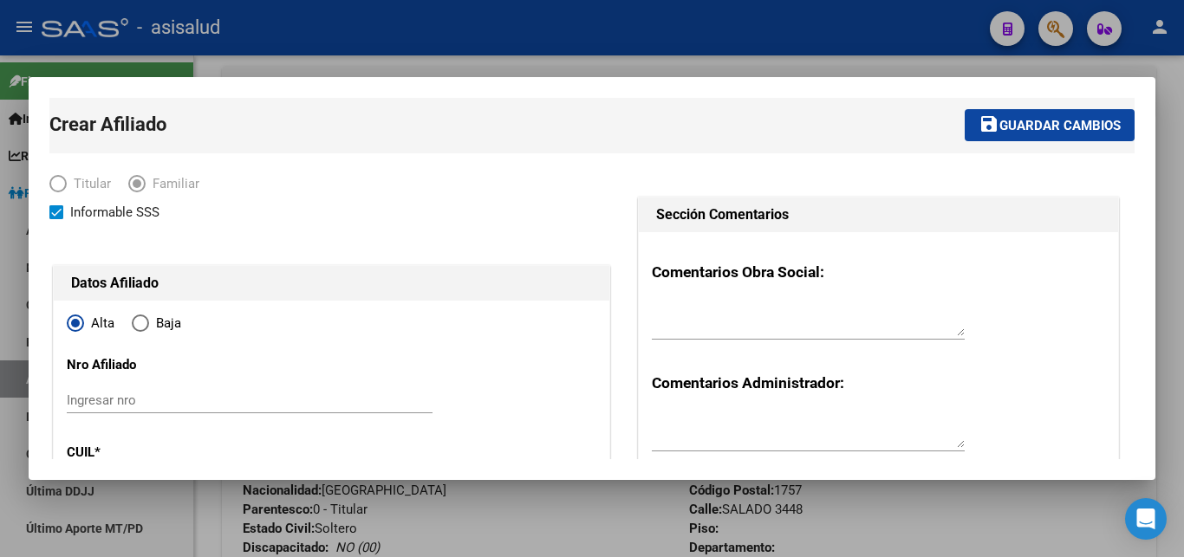
type input "30-64556699-4"
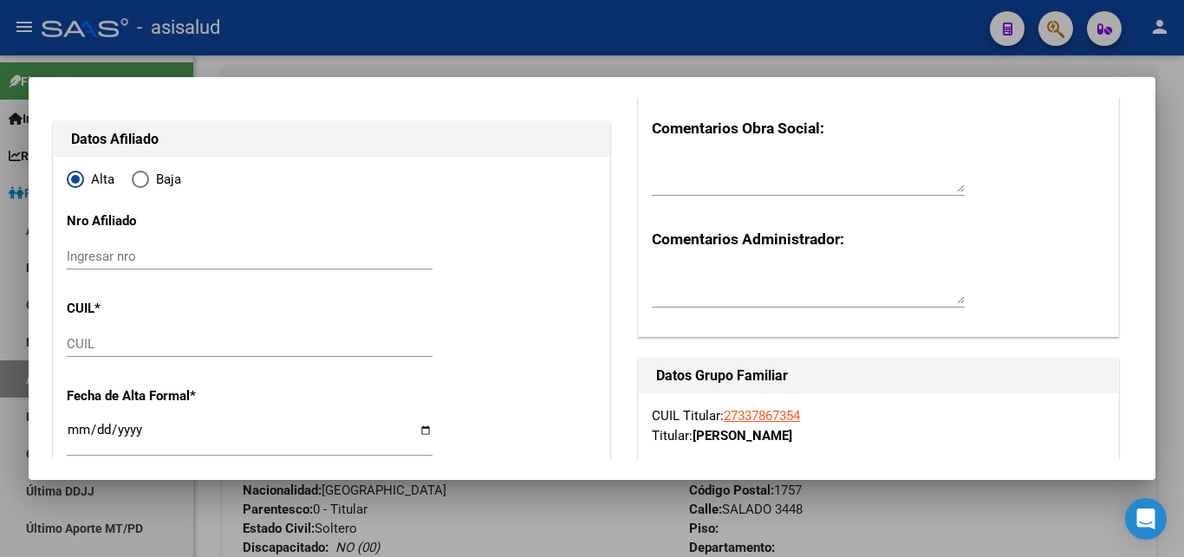
scroll to position [187, 0]
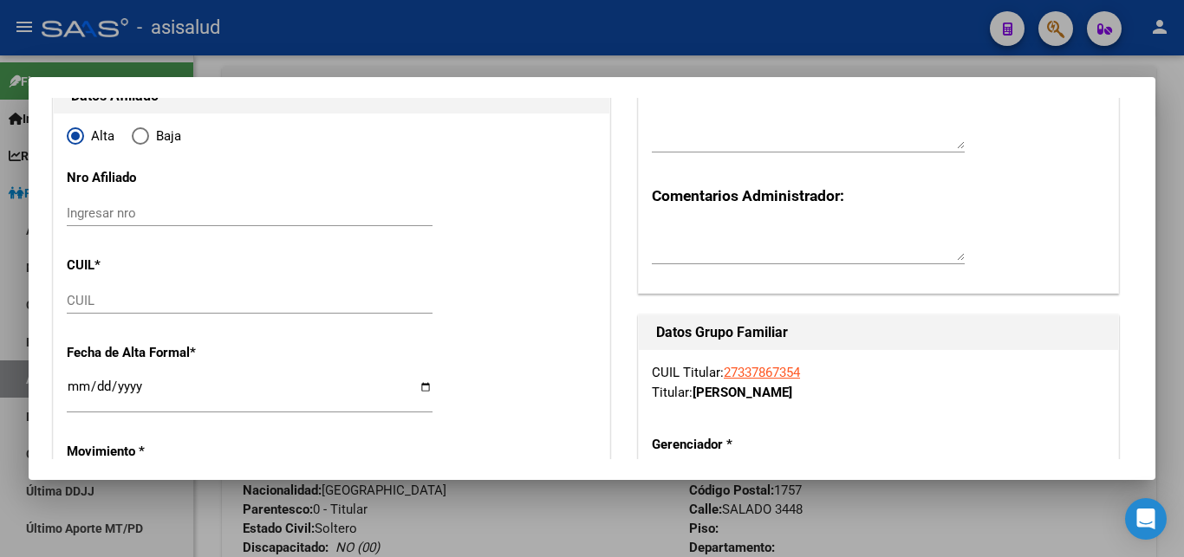
click at [77, 299] on input "CUIL" at bounding box center [250, 301] width 366 height 16
paste input "27-33786735-4"
type input "27-33786735-4"
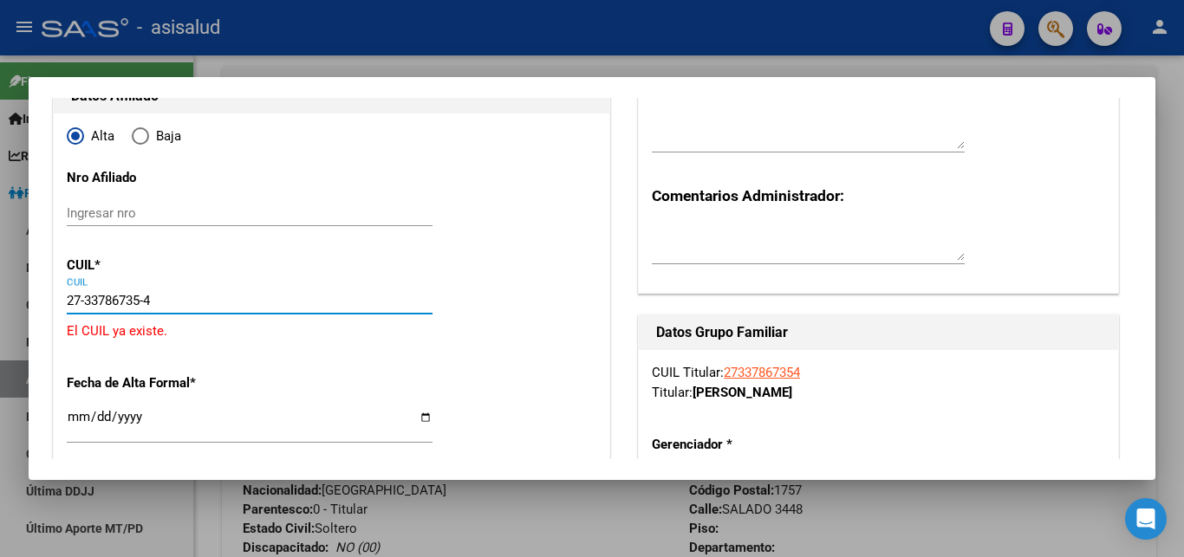
type input "33786735"
type input "ARANDA"
type input "ROMINA ANTONELA"
type input "1988-06-01"
type input "GREGORIO DE LAF"
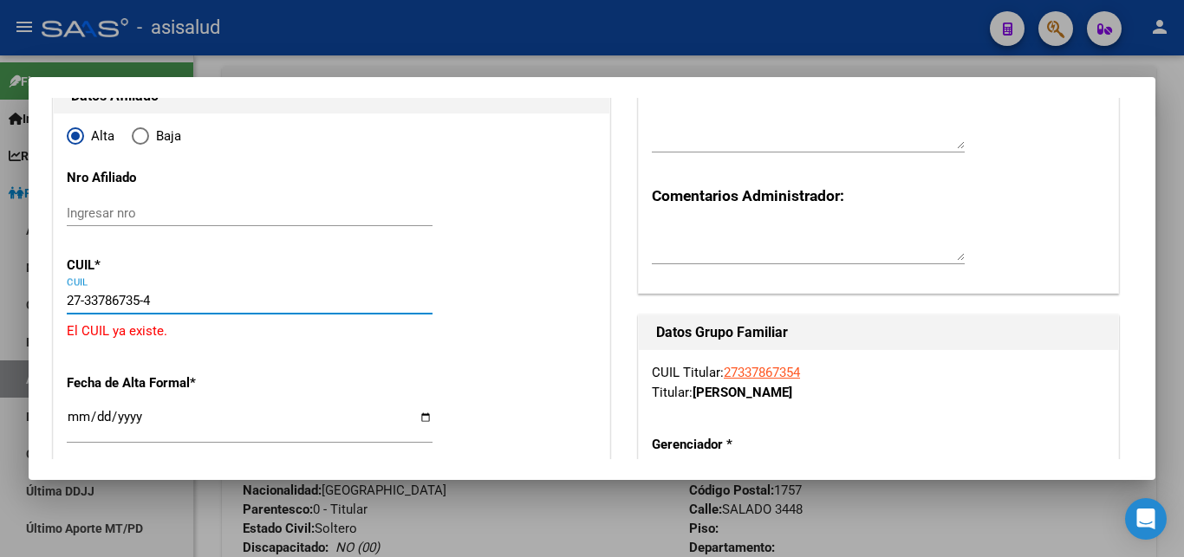
type input "SALADO"
type input "3448"
drag, startPoint x: 167, startPoint y: 297, endPoint x: 26, endPoint y: 297, distance: 141.3
click at [67, 297] on input "27-33786735-4" at bounding box center [250, 301] width 366 height 16
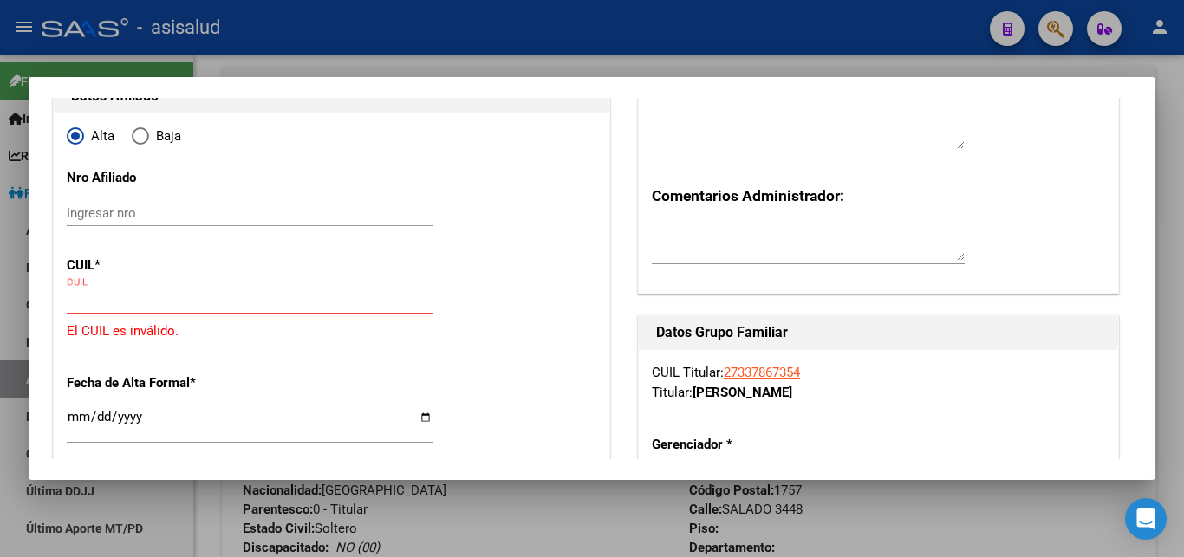
click at [78, 297] on input "CUIL" at bounding box center [250, 301] width 366 height 16
click at [85, 304] on input "CUIL" at bounding box center [250, 301] width 366 height 16
paste input "20-70806222-8"
type input "20-70806222-8"
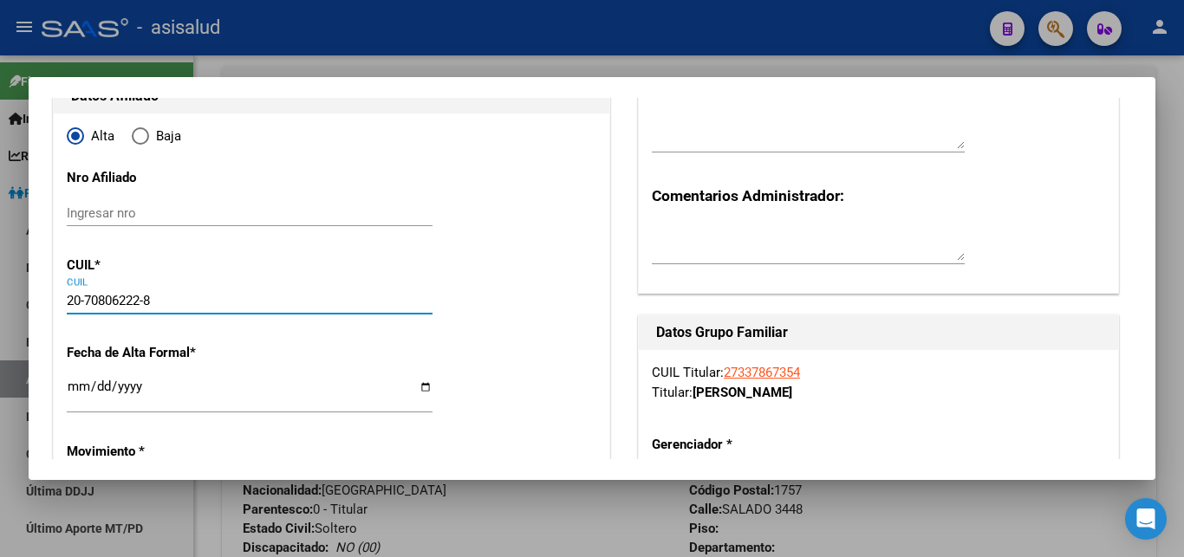
type input "70806222"
type input "DIAZ"
type input "GIULIANO"
type input "2025-08-25"
type input "VILLA LUZURIAGA"
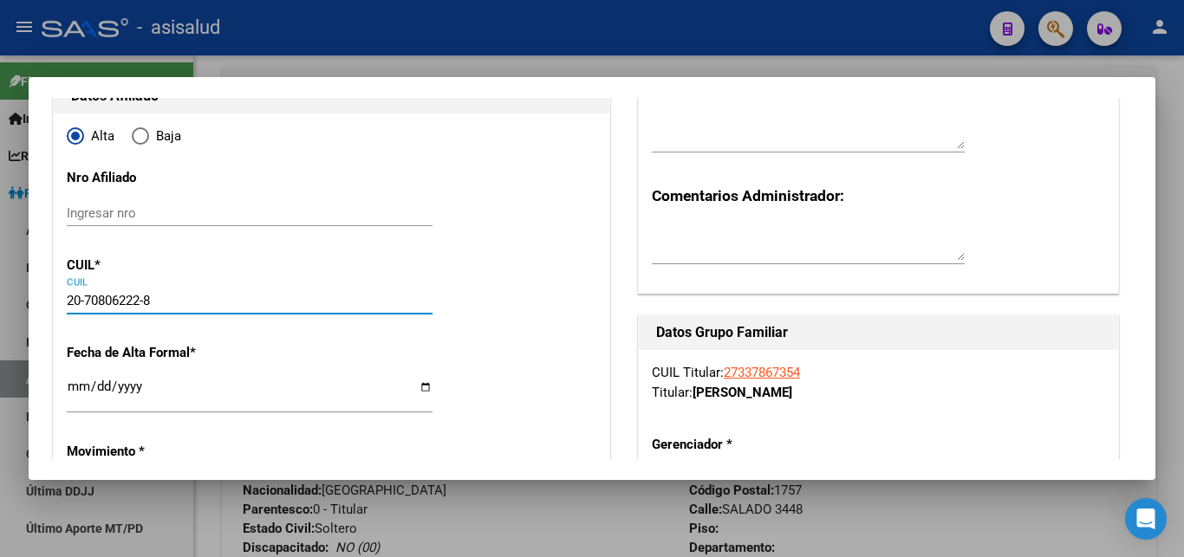
type input "0000"
type input "25 DE MAYO"
type input "20-70806222-8"
click at [81, 391] on input "Ingresar fecha" at bounding box center [250, 394] width 366 height 28
type input "2025-09-08"
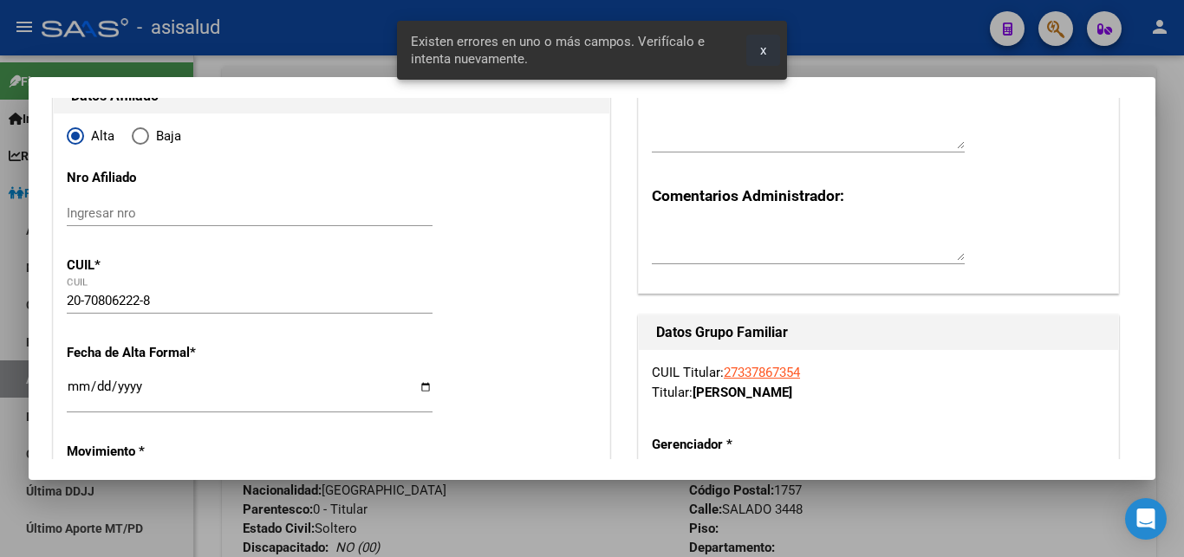
click at [760, 51] on button "x" at bounding box center [763, 50] width 34 height 31
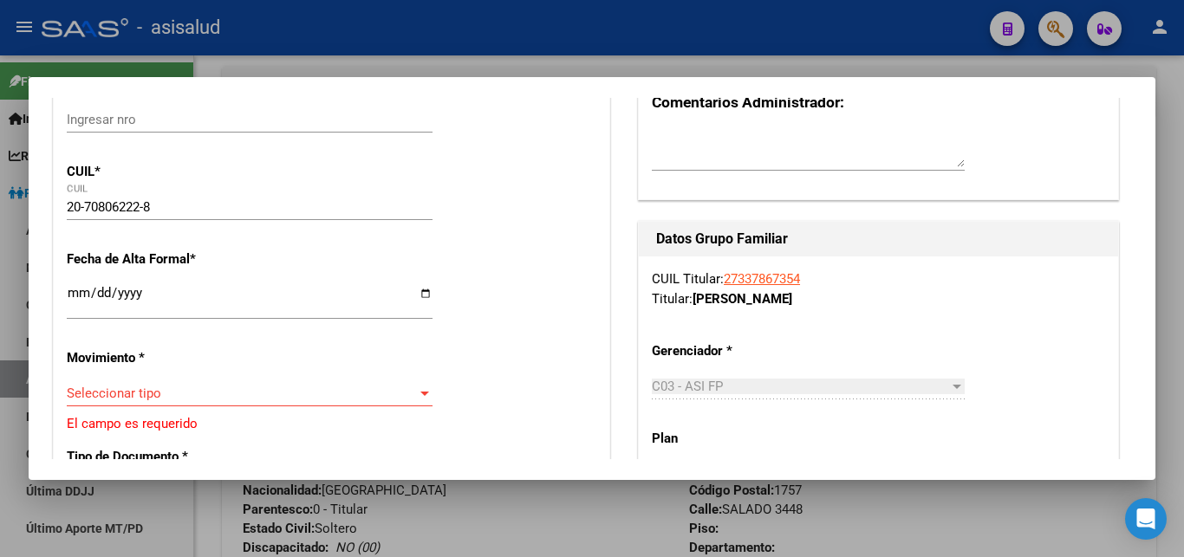
scroll to position [468, 0]
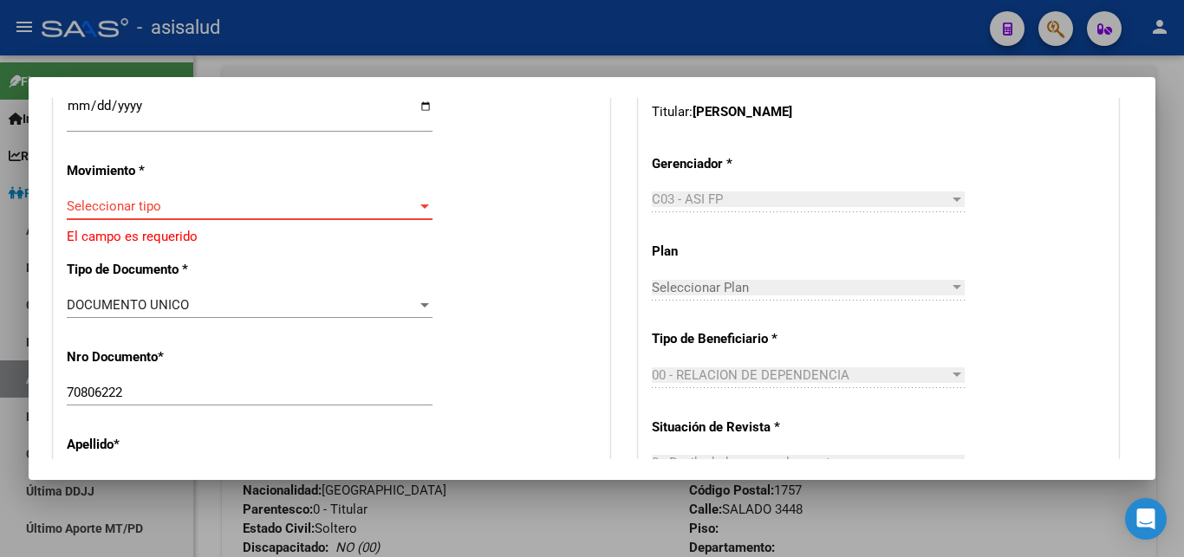
click at [417, 199] on div at bounding box center [425, 206] width 16 height 14
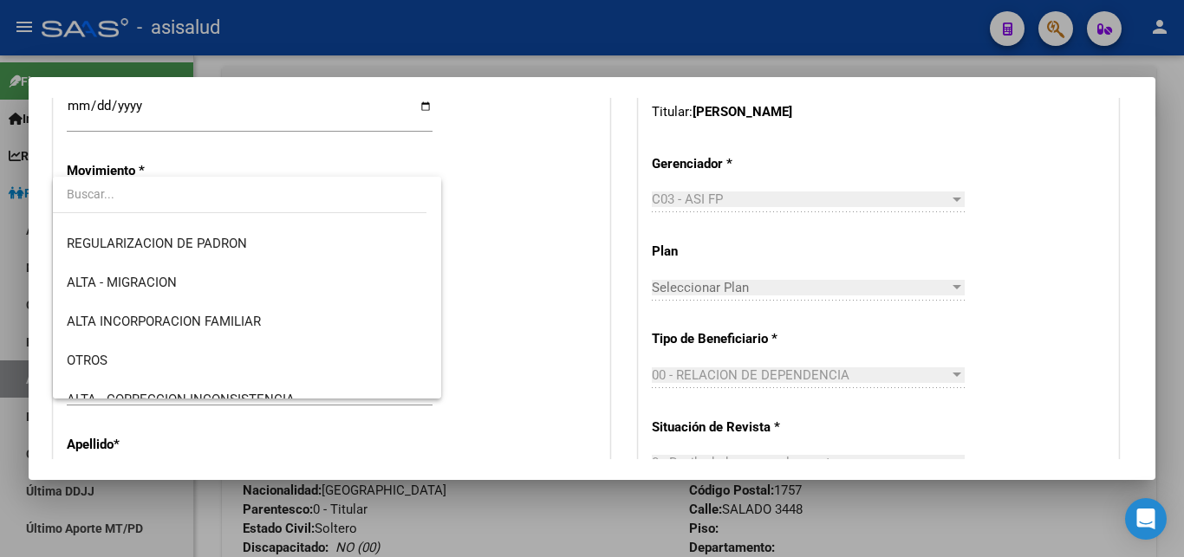
scroll to position [187, 0]
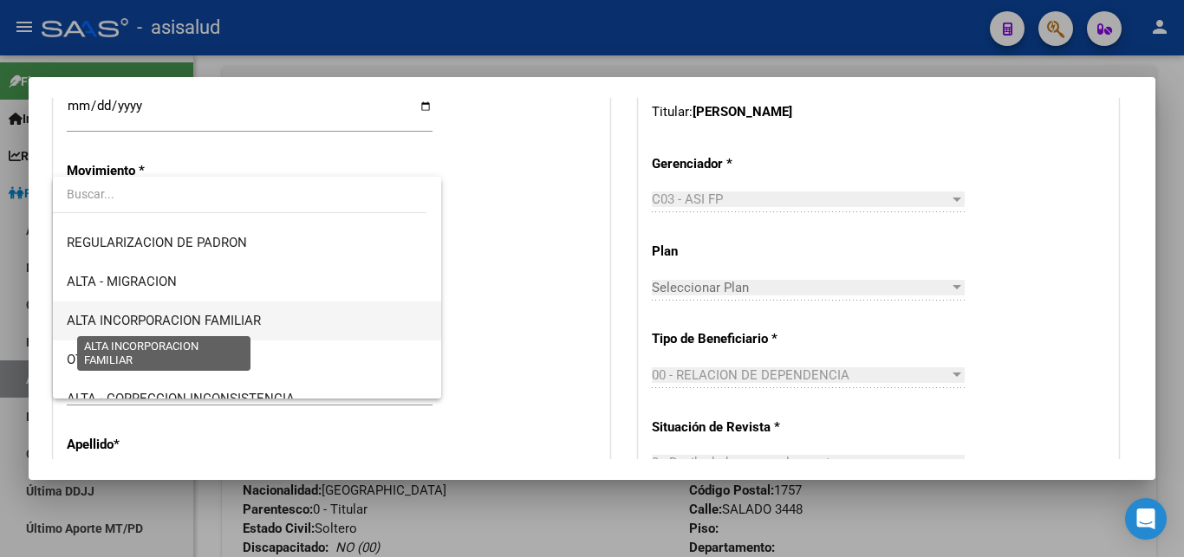
click at [208, 322] on span "ALTA INCORPORACION FAMILIAR" at bounding box center [164, 321] width 194 height 16
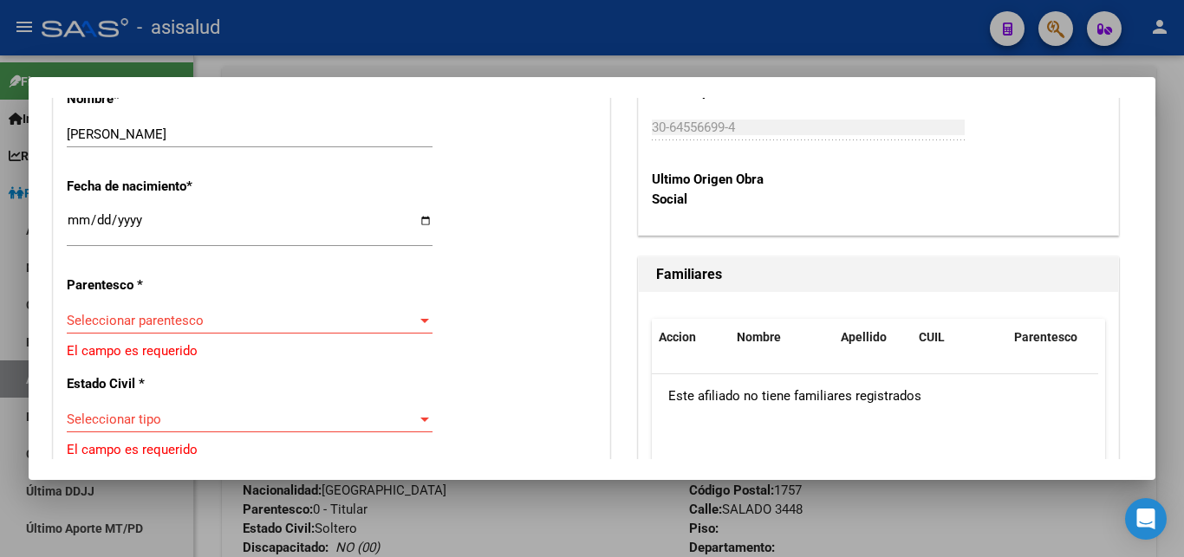
scroll to position [936, 0]
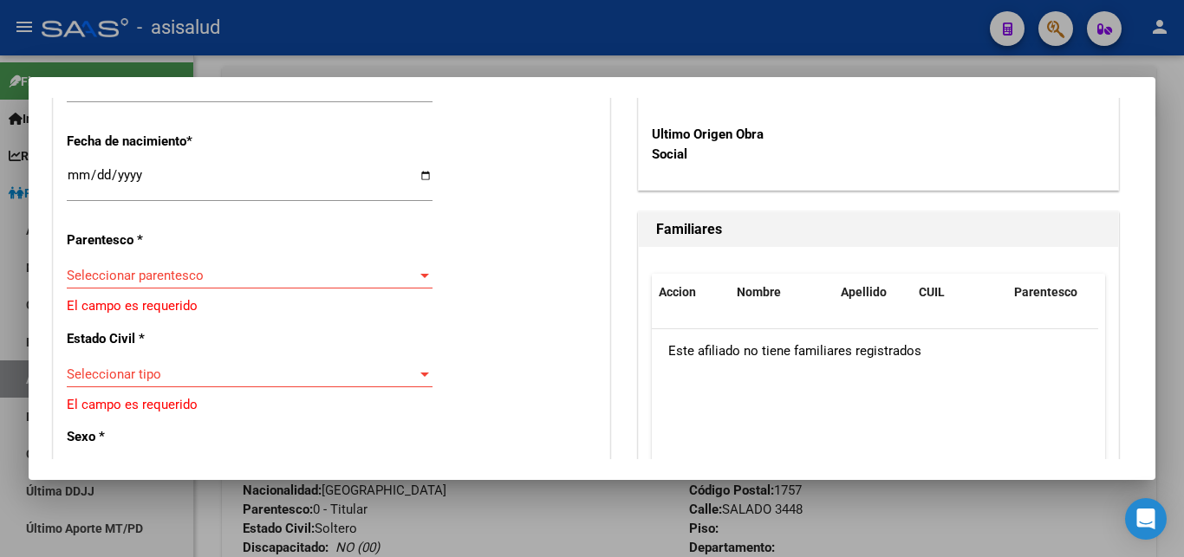
click at [423, 269] on div at bounding box center [425, 276] width 16 height 14
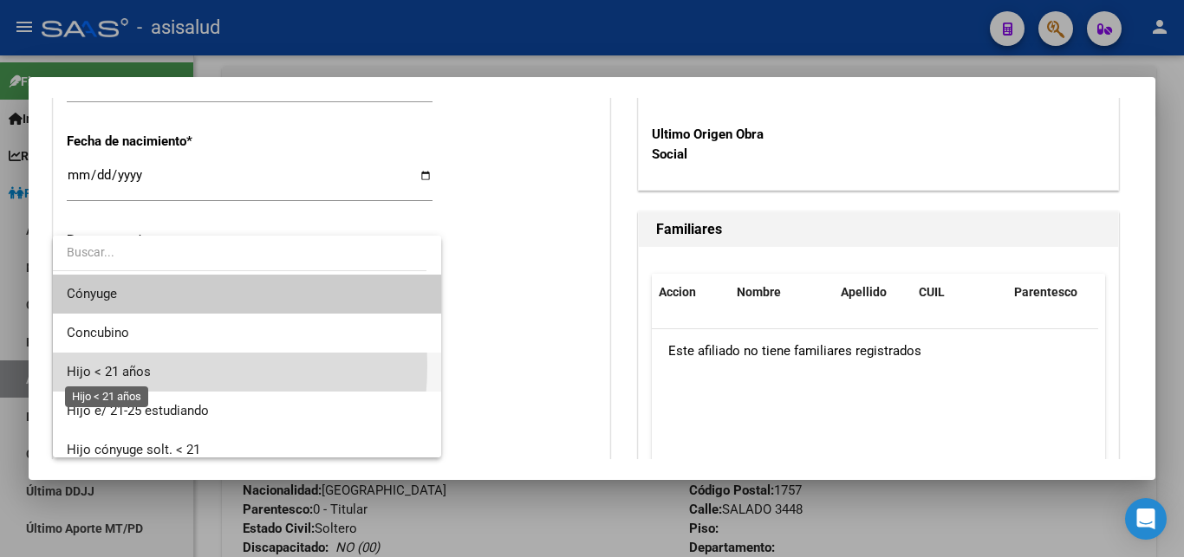
click at [112, 366] on span "Hijo < 21 años" at bounding box center [109, 372] width 84 height 16
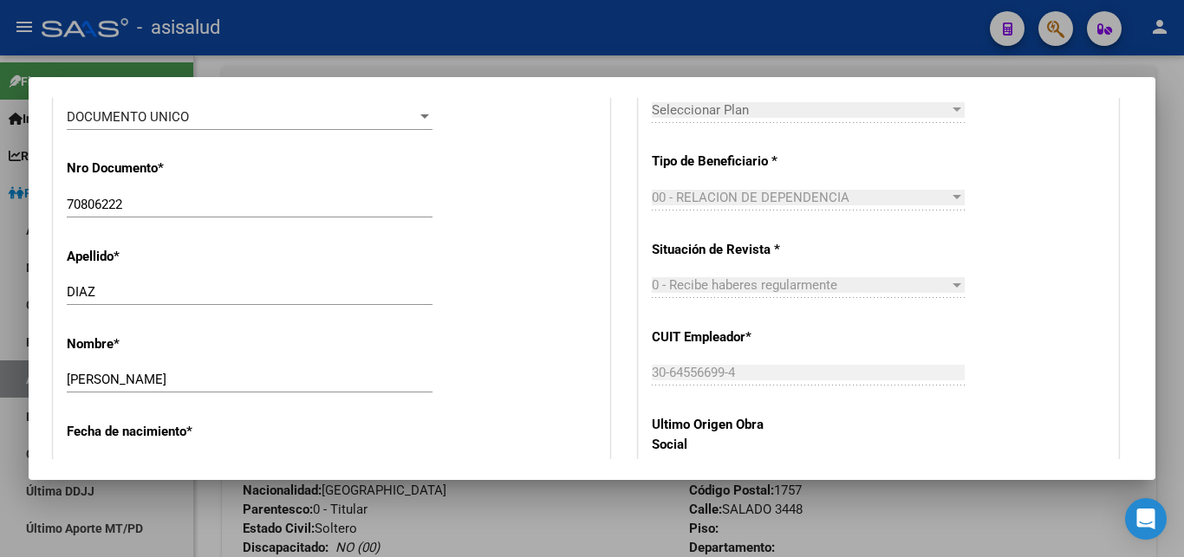
scroll to position [0, 0]
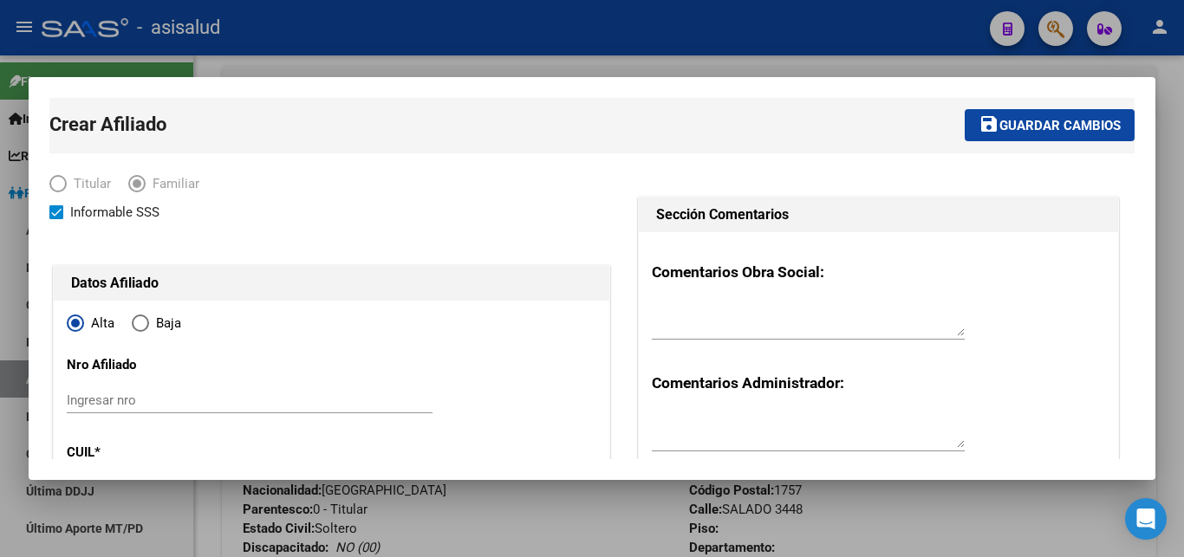
click at [1019, 125] on span "Guardar cambios" at bounding box center [1060, 126] width 121 height 16
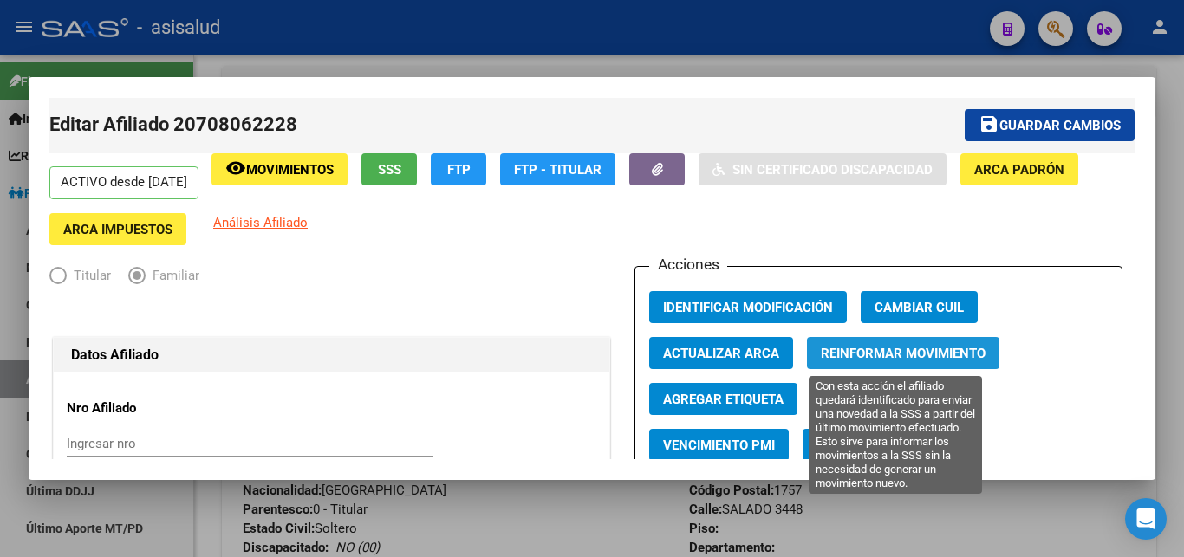
click at [881, 353] on span "Reinformar Movimiento" at bounding box center [903, 354] width 165 height 16
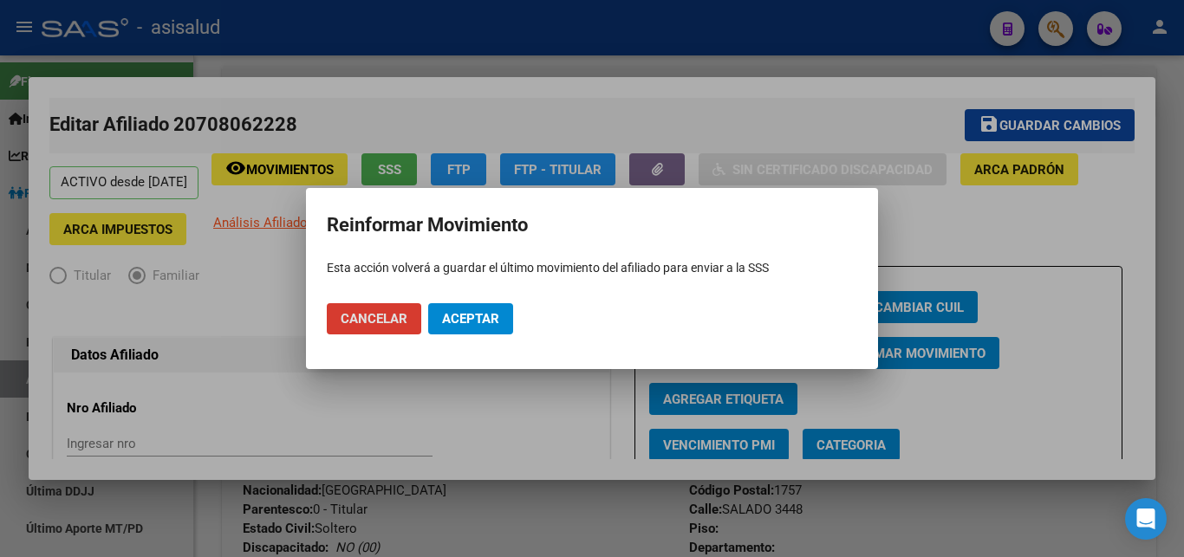
click at [463, 316] on span "Aceptar" at bounding box center [470, 319] width 57 height 16
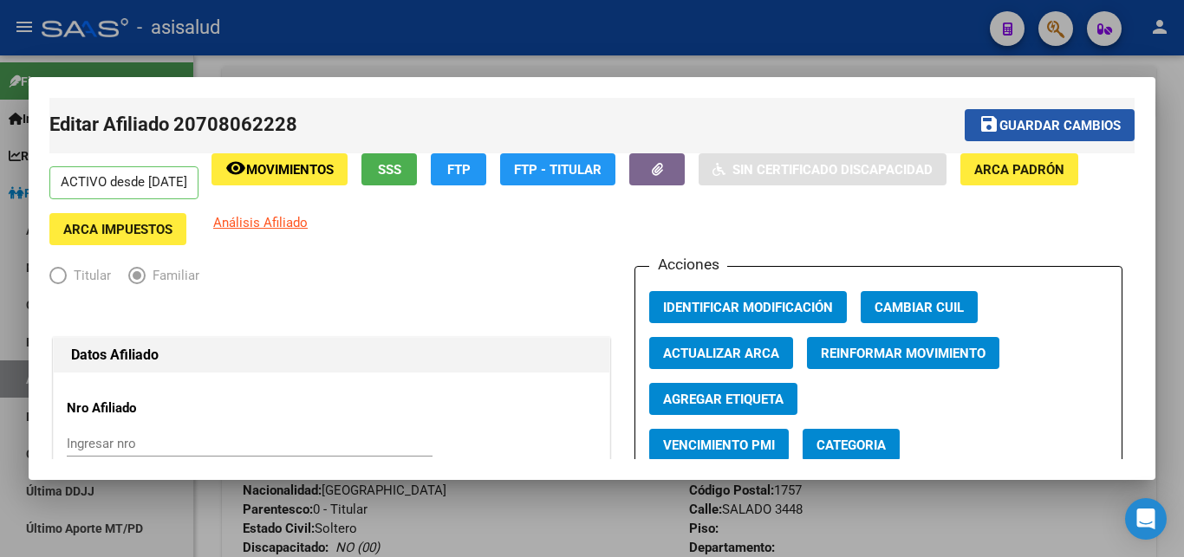
click at [1036, 121] on span "Guardar cambios" at bounding box center [1060, 126] width 121 height 16
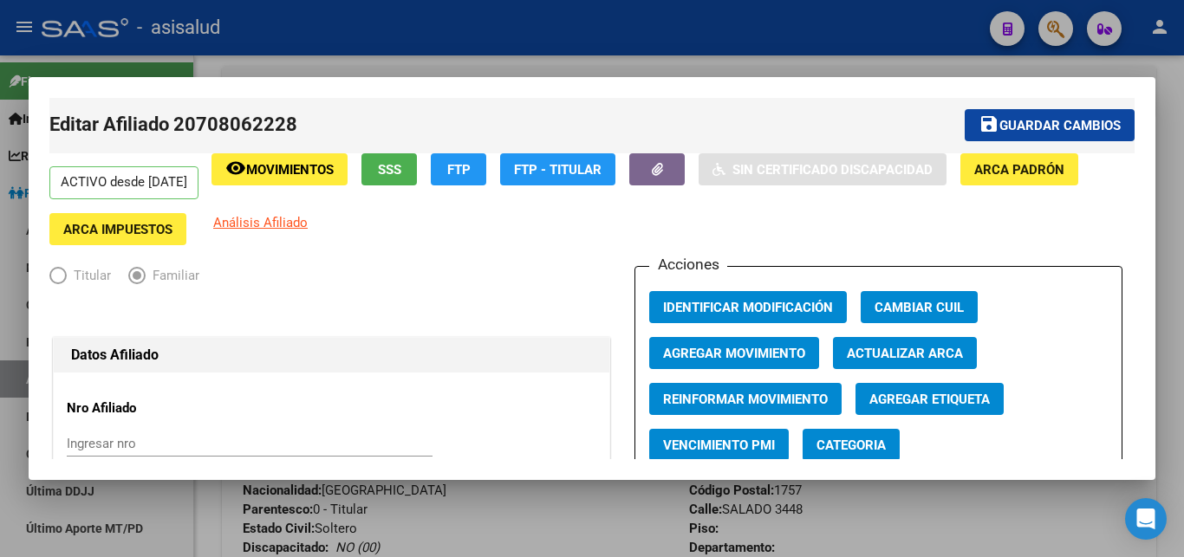
click at [1051, 125] on span "Guardar cambios" at bounding box center [1060, 126] width 121 height 16
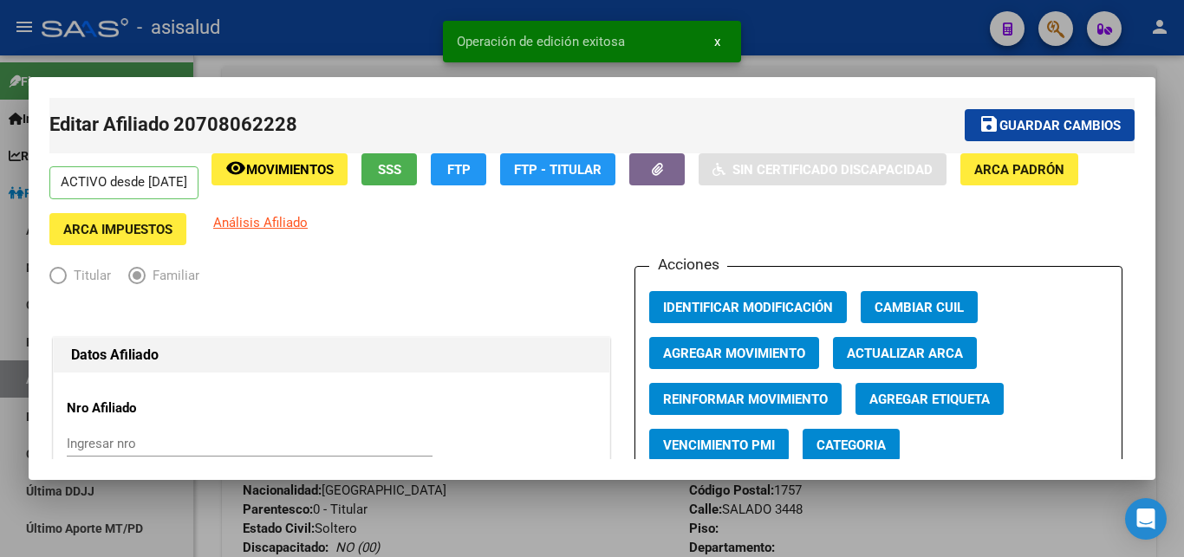
click at [714, 40] on button "x" at bounding box center [718, 41] width 34 height 31
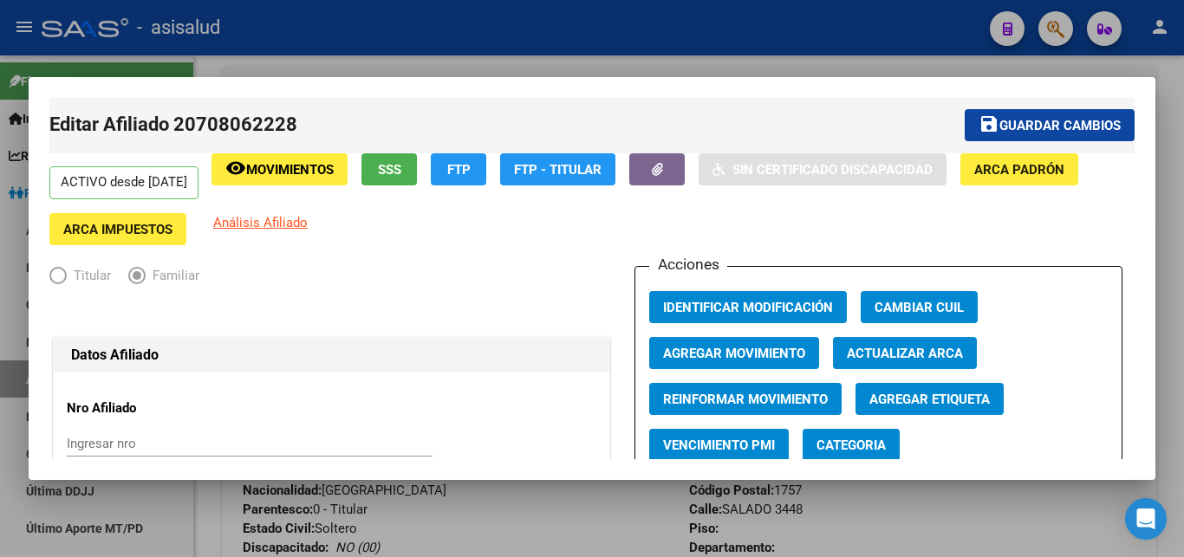
click at [1031, 125] on span "Guardar cambios" at bounding box center [1060, 126] width 121 height 16
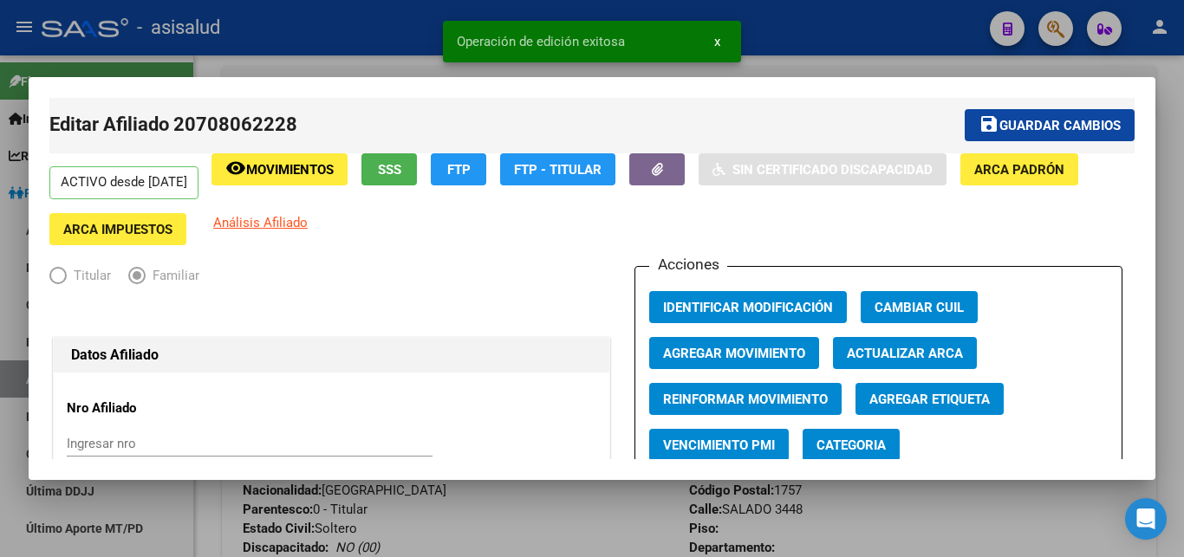
click at [715, 40] on span "x" at bounding box center [717, 42] width 6 height 16
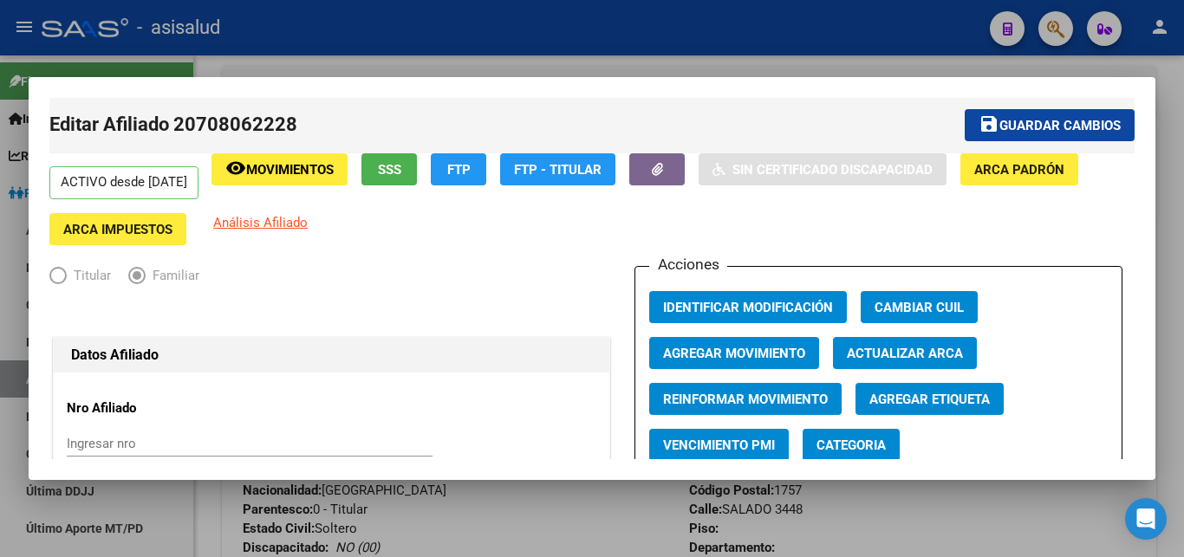
click at [1171, 403] on div at bounding box center [592, 278] width 1184 height 557
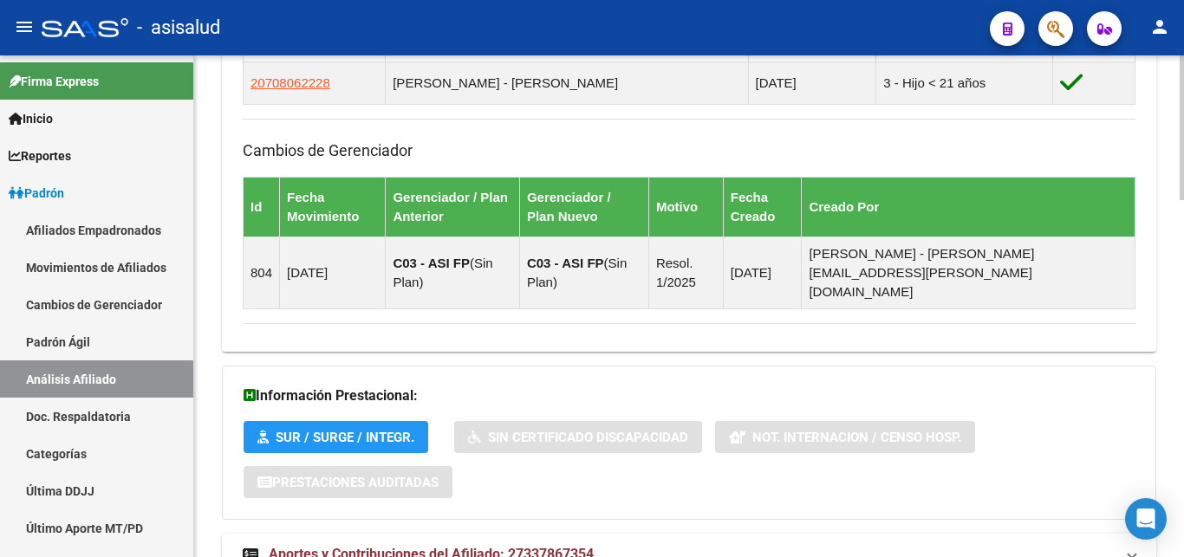
scroll to position [1235, 0]
